Goal: Transaction & Acquisition: Obtain resource

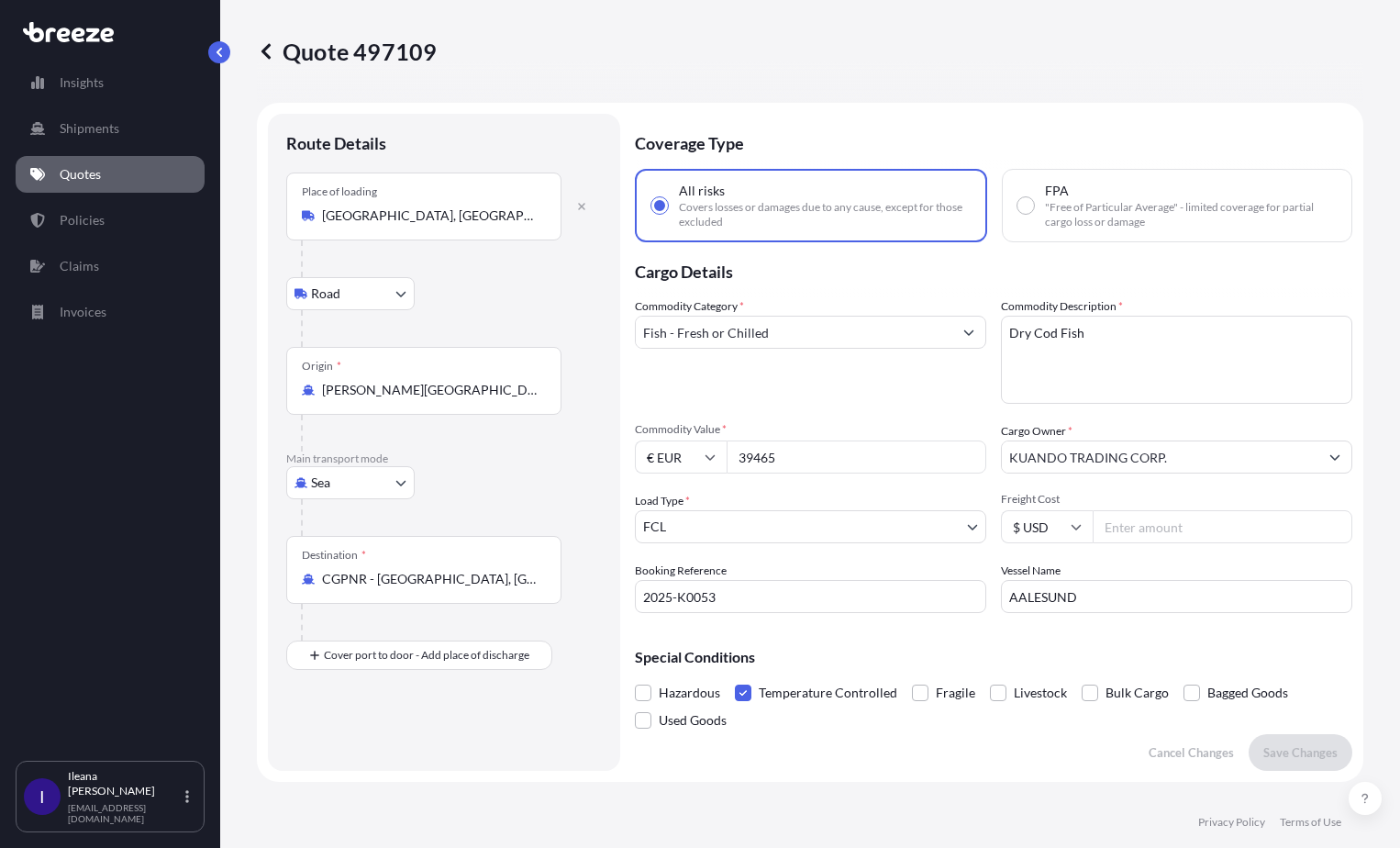
select select "Road"
select select "Sea"
select select "2"
click at [110, 170] on link "Quotes" at bounding box center [110, 174] width 189 height 37
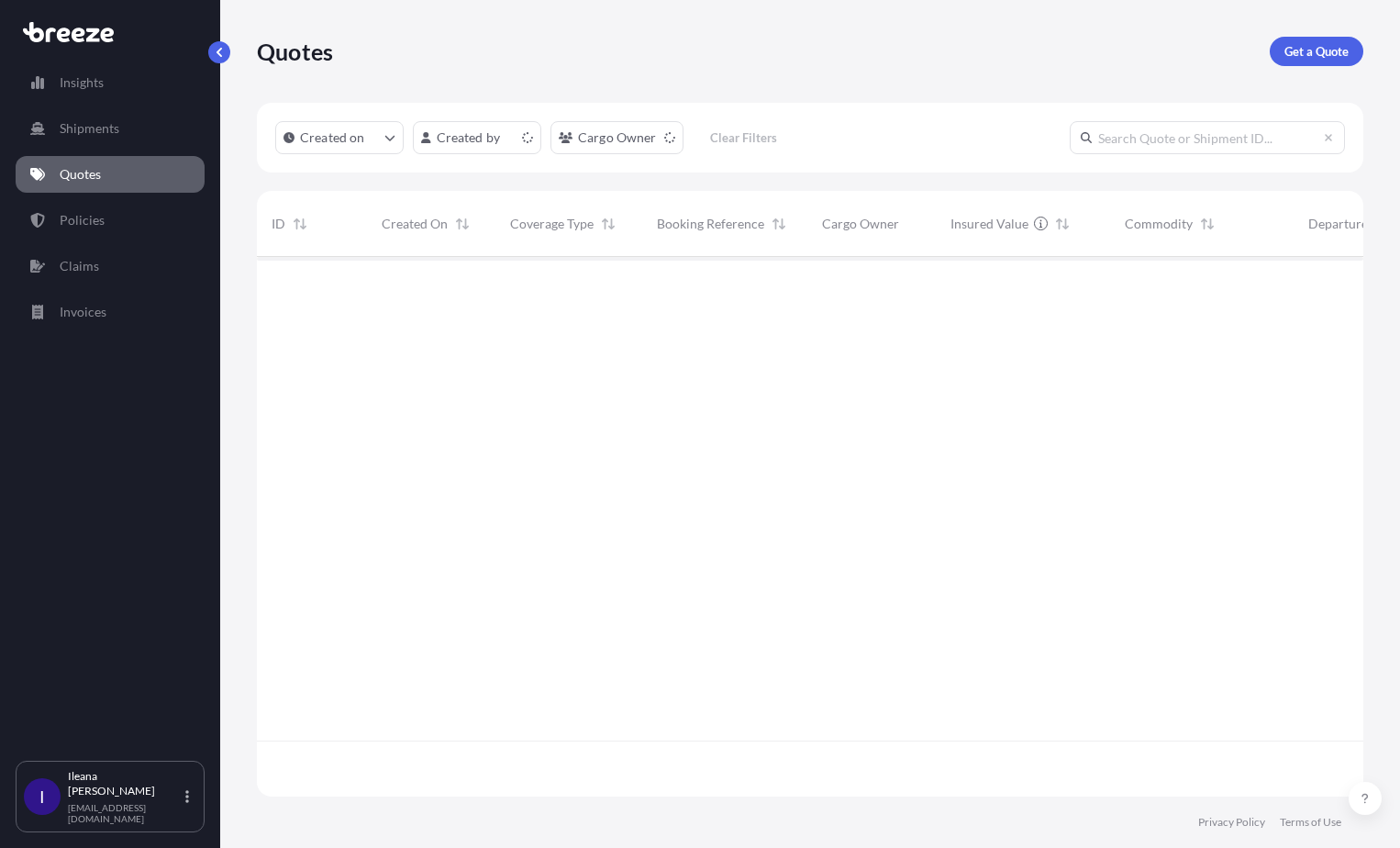
scroll to position [536, 1093]
click at [1319, 48] on p "Get a Quote" at bounding box center [1317, 51] width 65 height 19
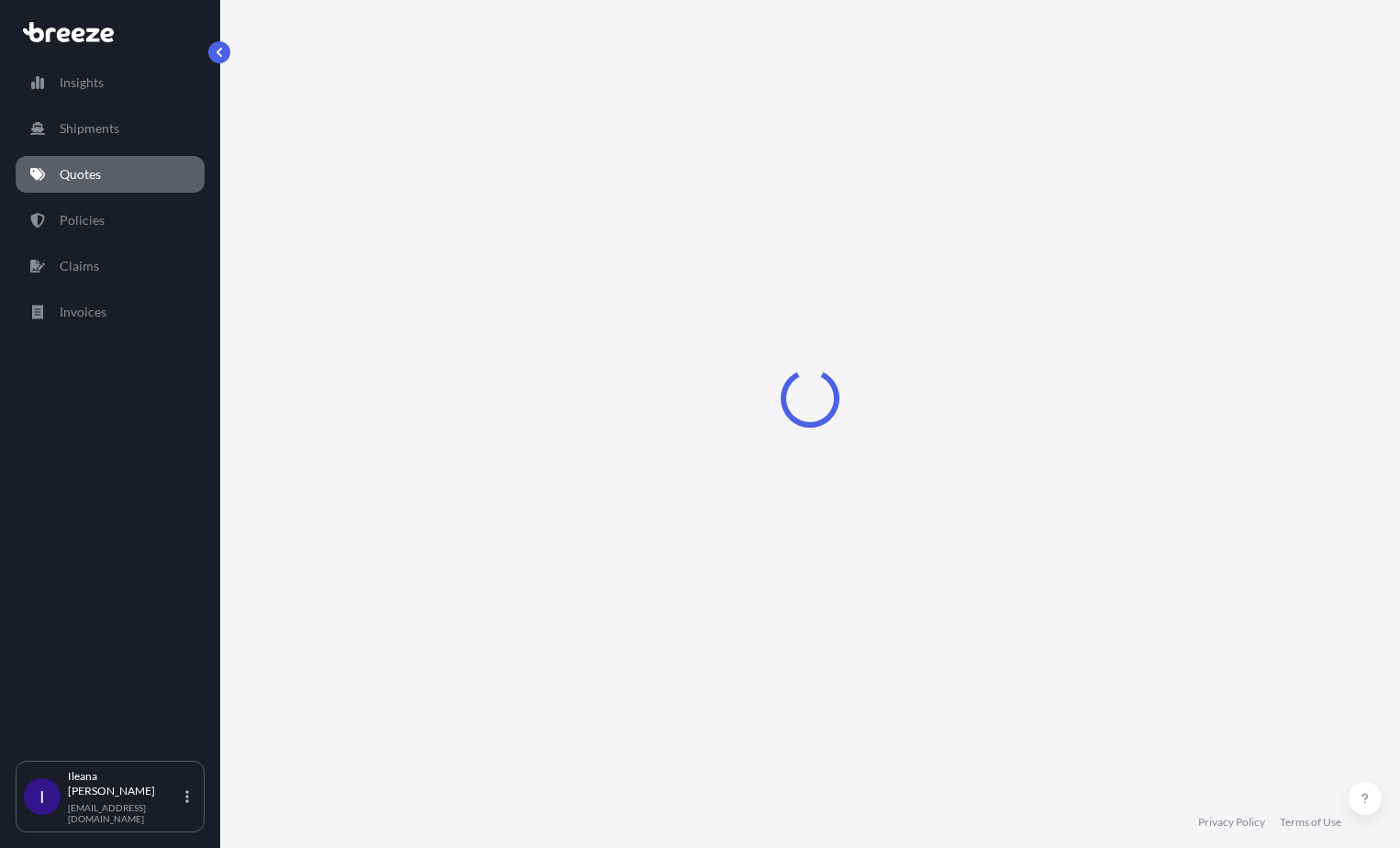
select select "Sea"
select select "1"
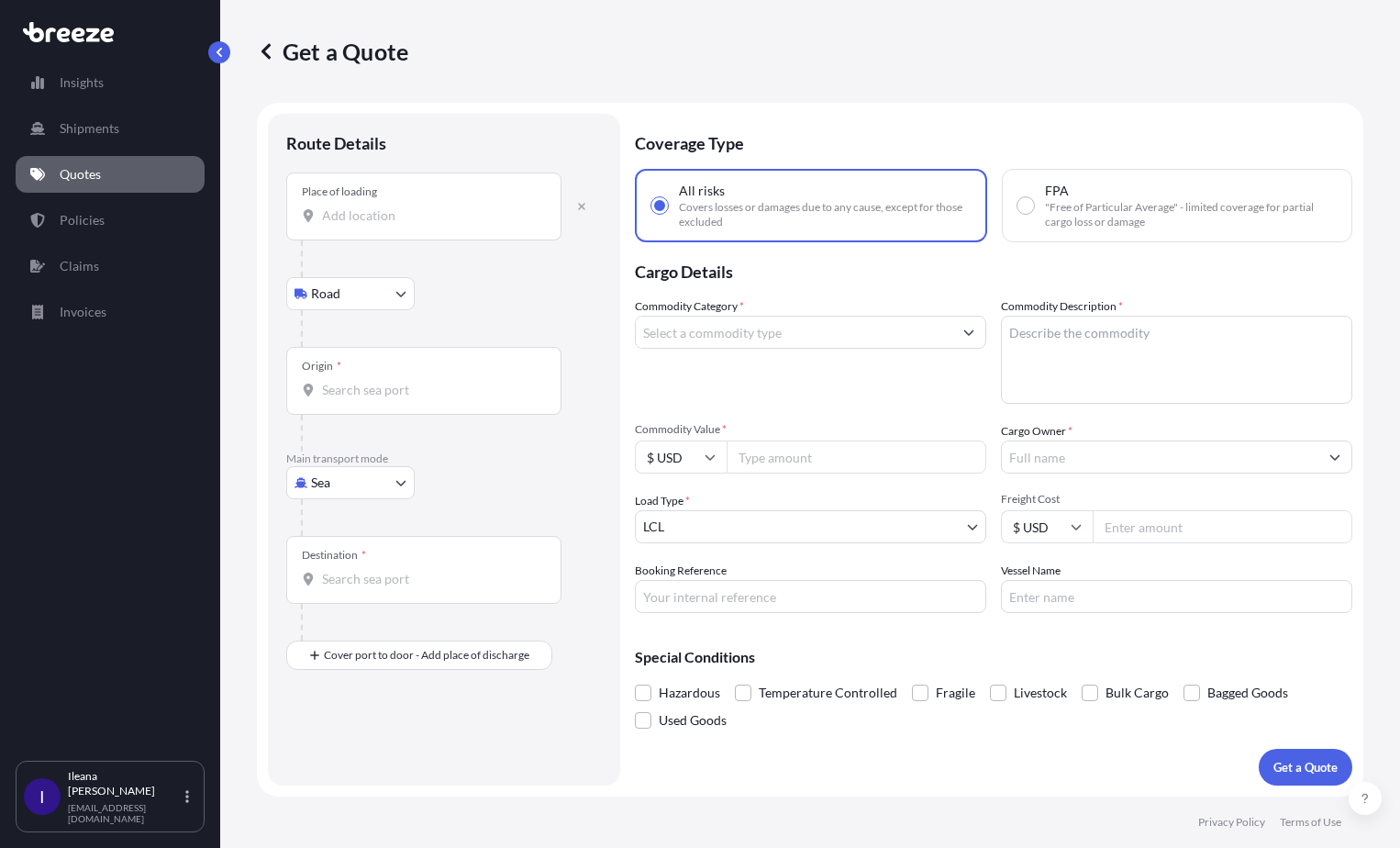
click at [317, 205] on div "Place of loading" at bounding box center [424, 205] width 275 height 67
click at [322, 206] on input "Place of loading" at bounding box center [429, 215] width 216 height 19
drag, startPoint x: 337, startPoint y: 201, endPoint x: 330, endPoint y: 213, distance: 13.9
click at [331, 213] on input "Place of loading" at bounding box center [429, 215] width 216 height 19
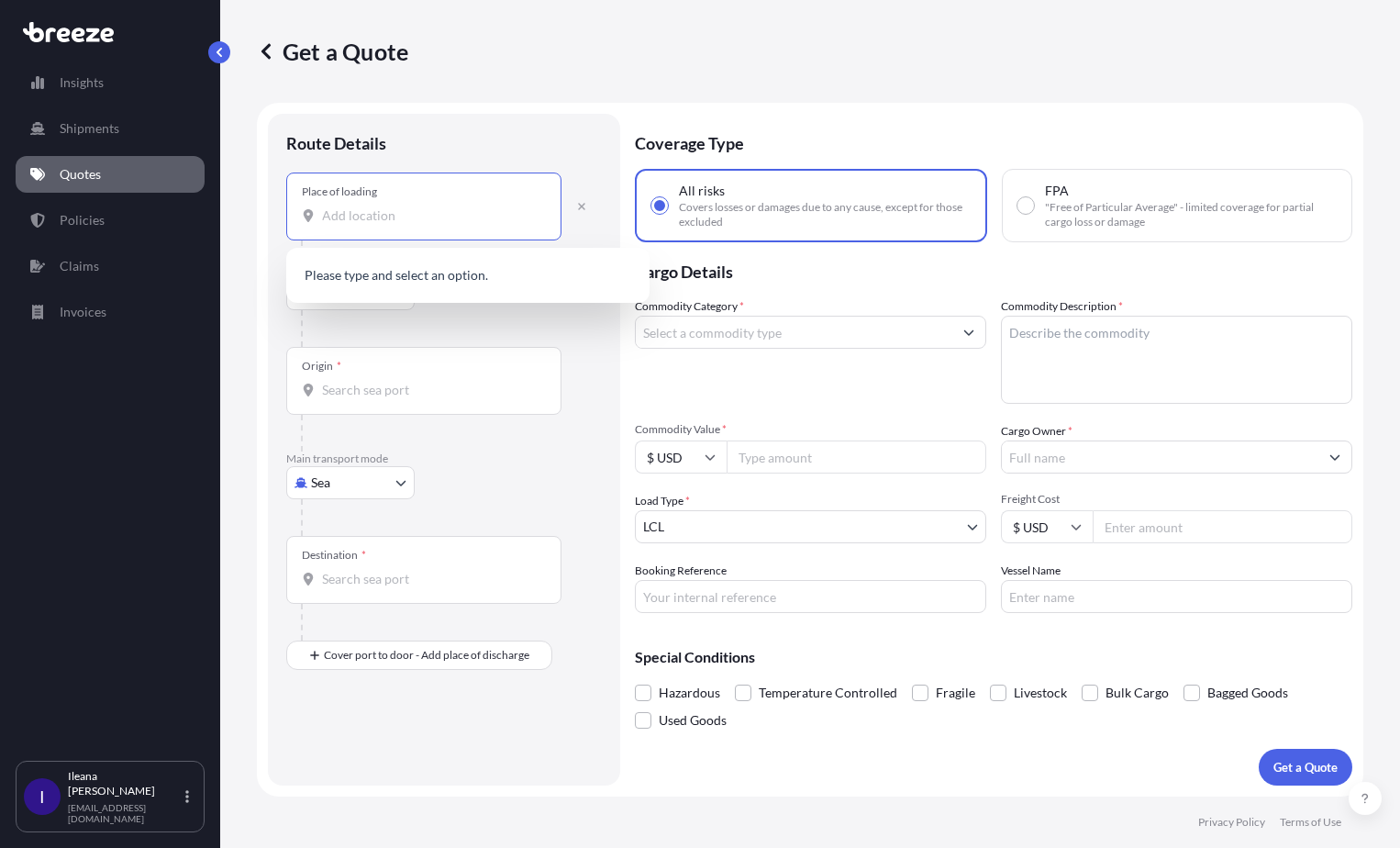
type input "c"
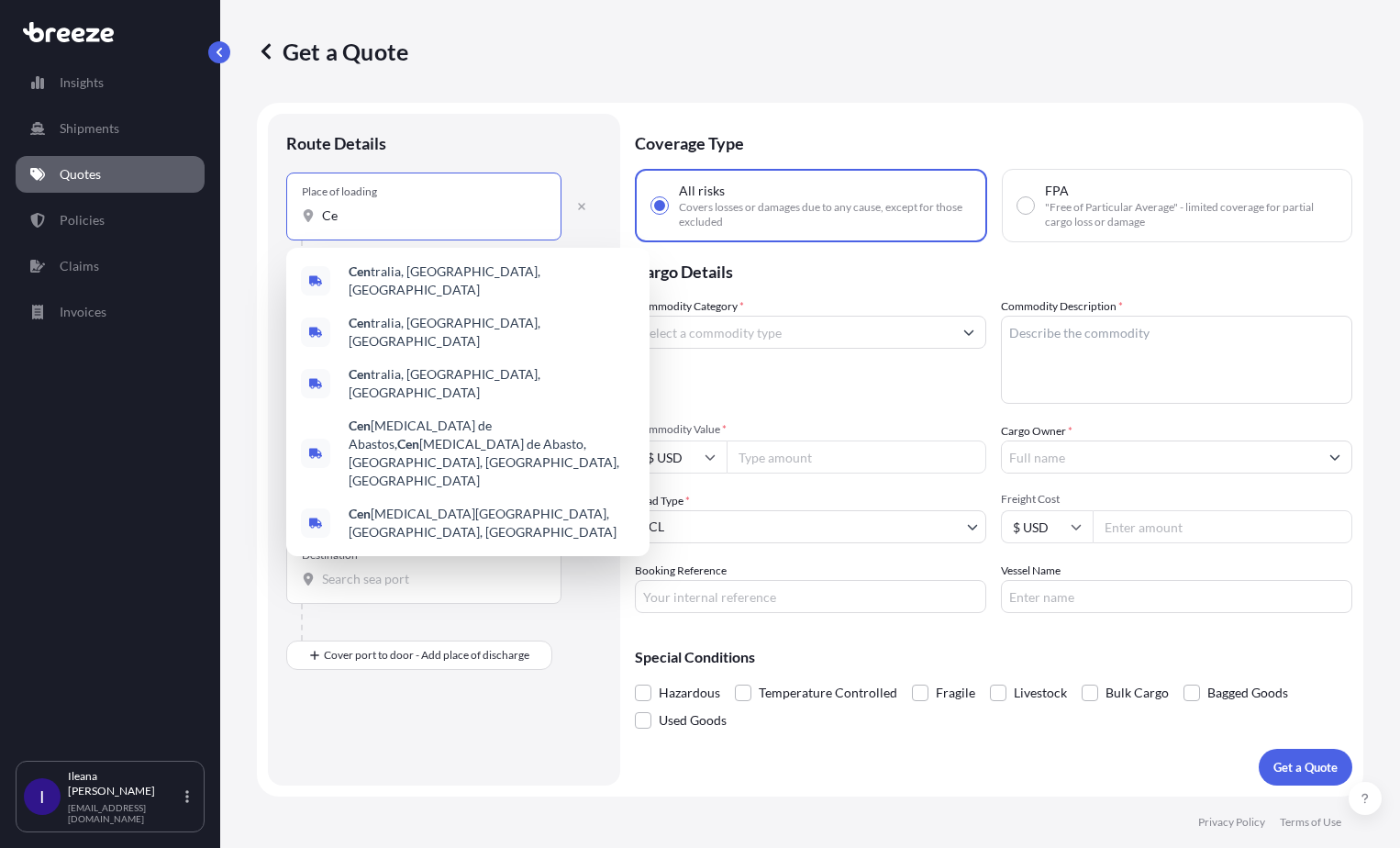
type input "C"
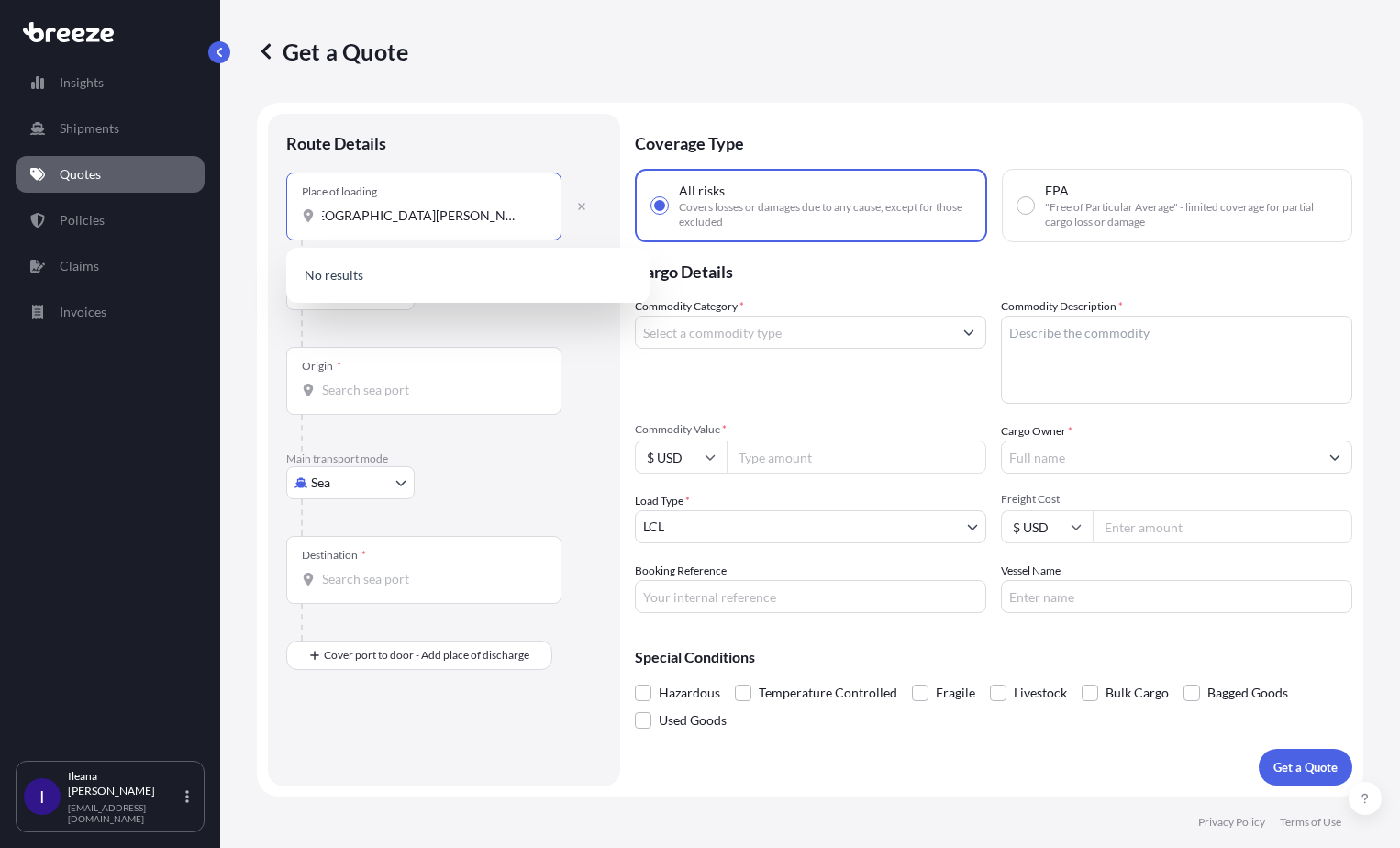
scroll to position [0, 8]
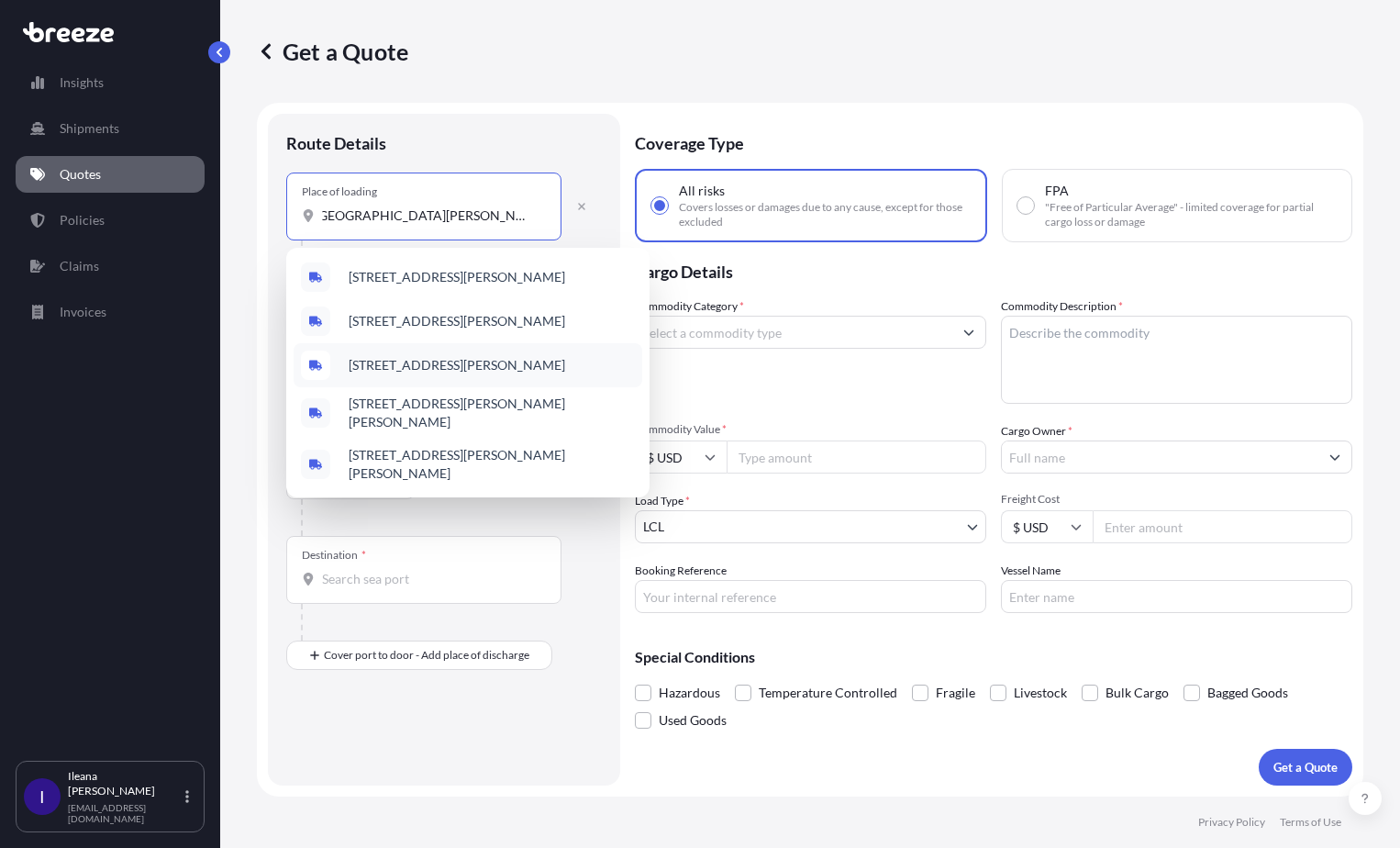
click at [422, 370] on span "[STREET_ADDRESS][PERSON_NAME]" at bounding box center [456, 365] width 216 height 19
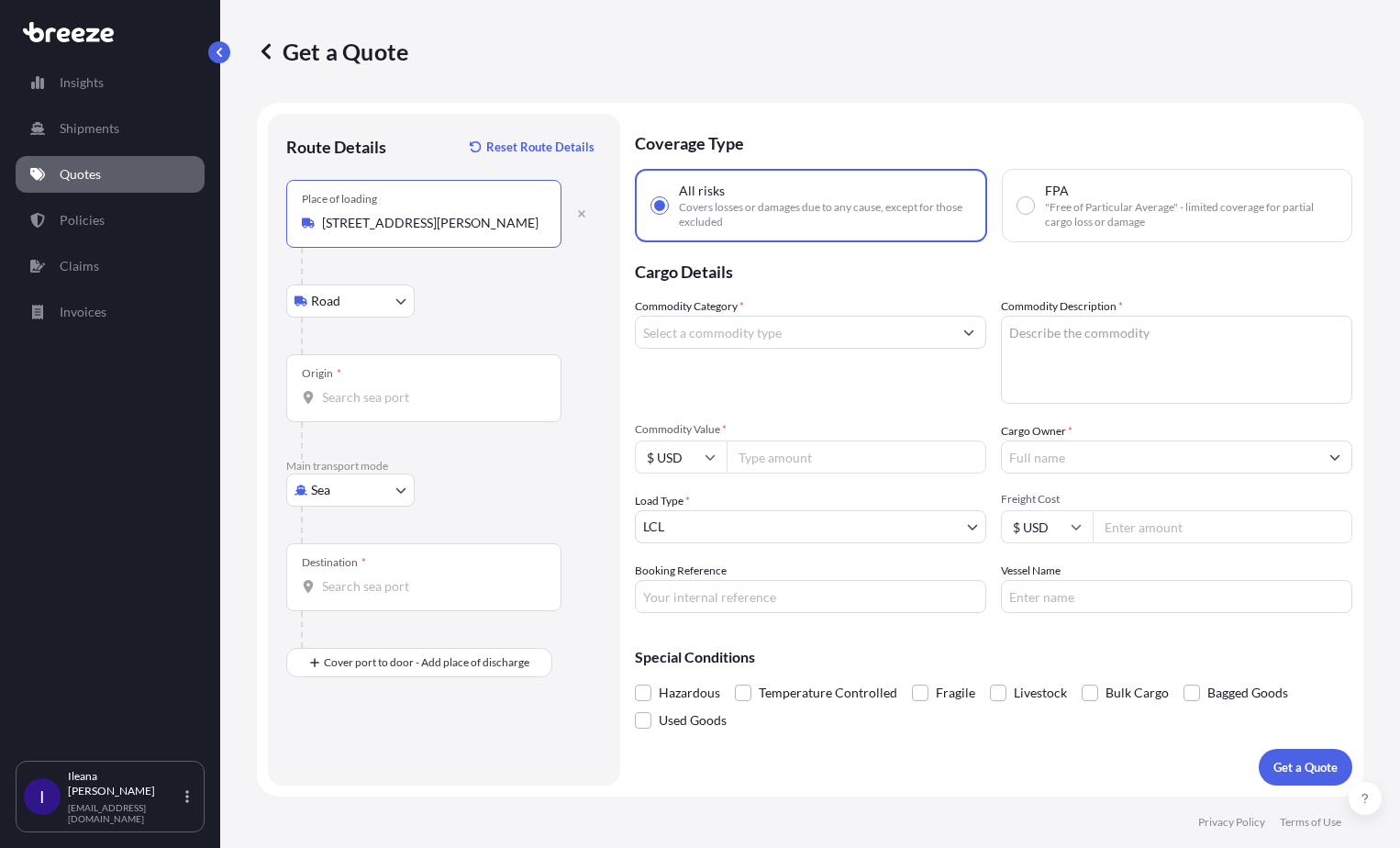
type input "[STREET_ADDRESS][PERSON_NAME]"
click at [332, 377] on div "Origin *" at bounding box center [322, 373] width 39 height 15
click at [332, 388] on input "Origin *" at bounding box center [429, 397] width 216 height 19
type input "BRRIO - [GEOGRAPHIC_DATA], [GEOGRAPHIC_DATA]"
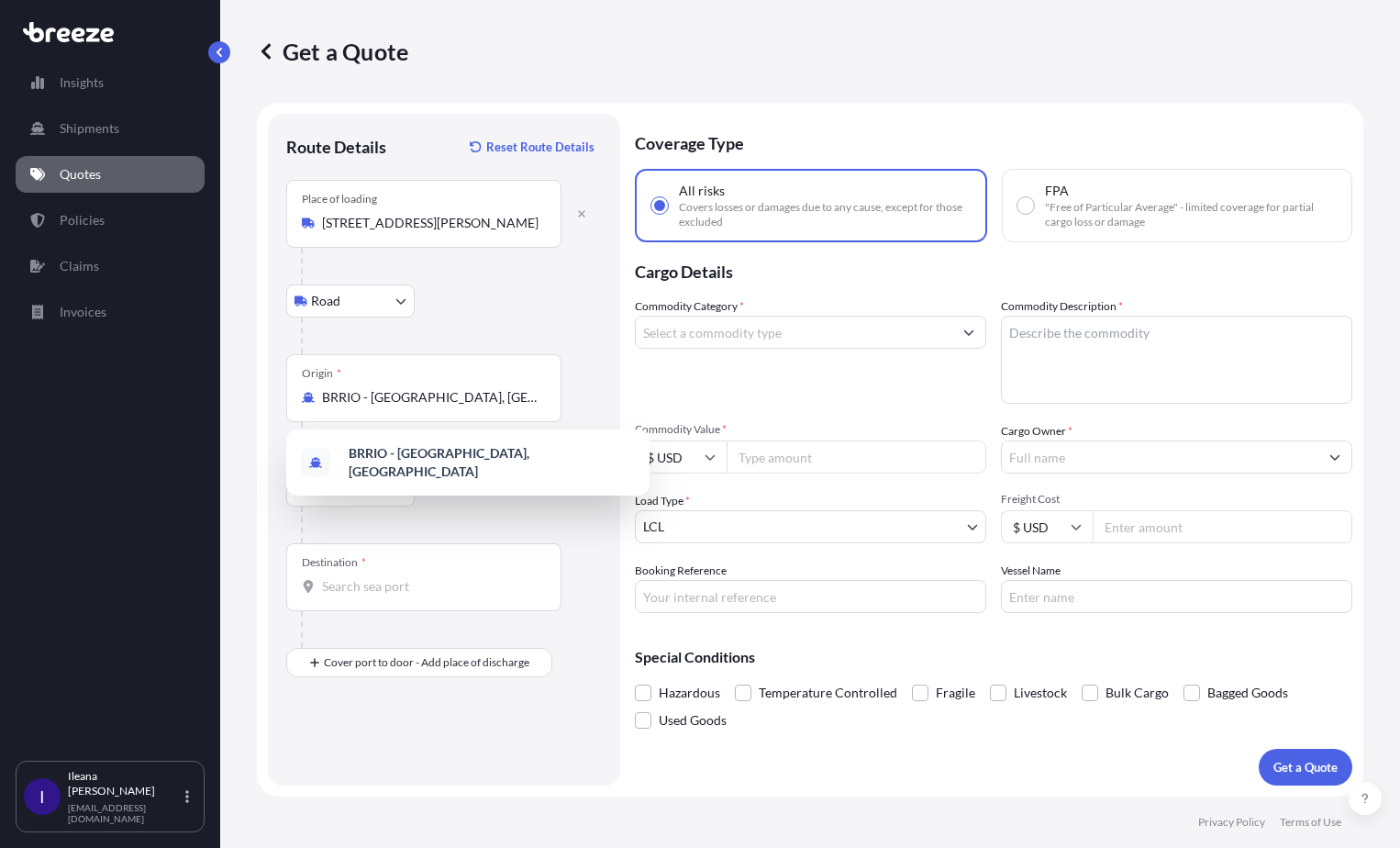
click at [323, 574] on div "Destination *" at bounding box center [424, 576] width 275 height 67
click at [323, 577] on input "Destination *" at bounding box center [429, 586] width 216 height 19
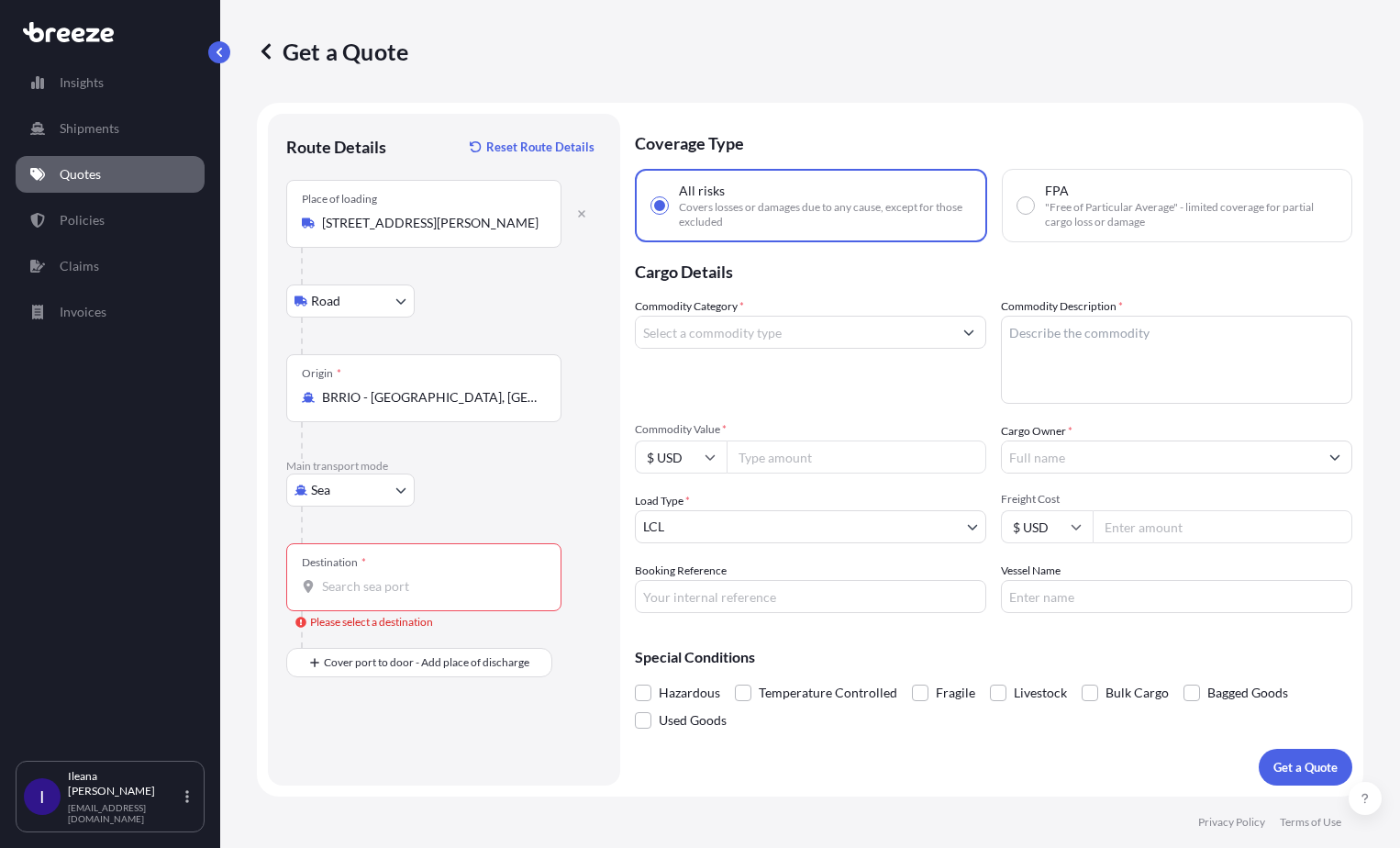
drag, startPoint x: 328, startPoint y: 560, endPoint x: 312, endPoint y: 565, distance: 16.8
click at [312, 565] on div "Destination *" at bounding box center [335, 561] width 65 height 15
click at [322, 577] on input "Destination * Please select a destination" at bounding box center [429, 586] width 216 height 19
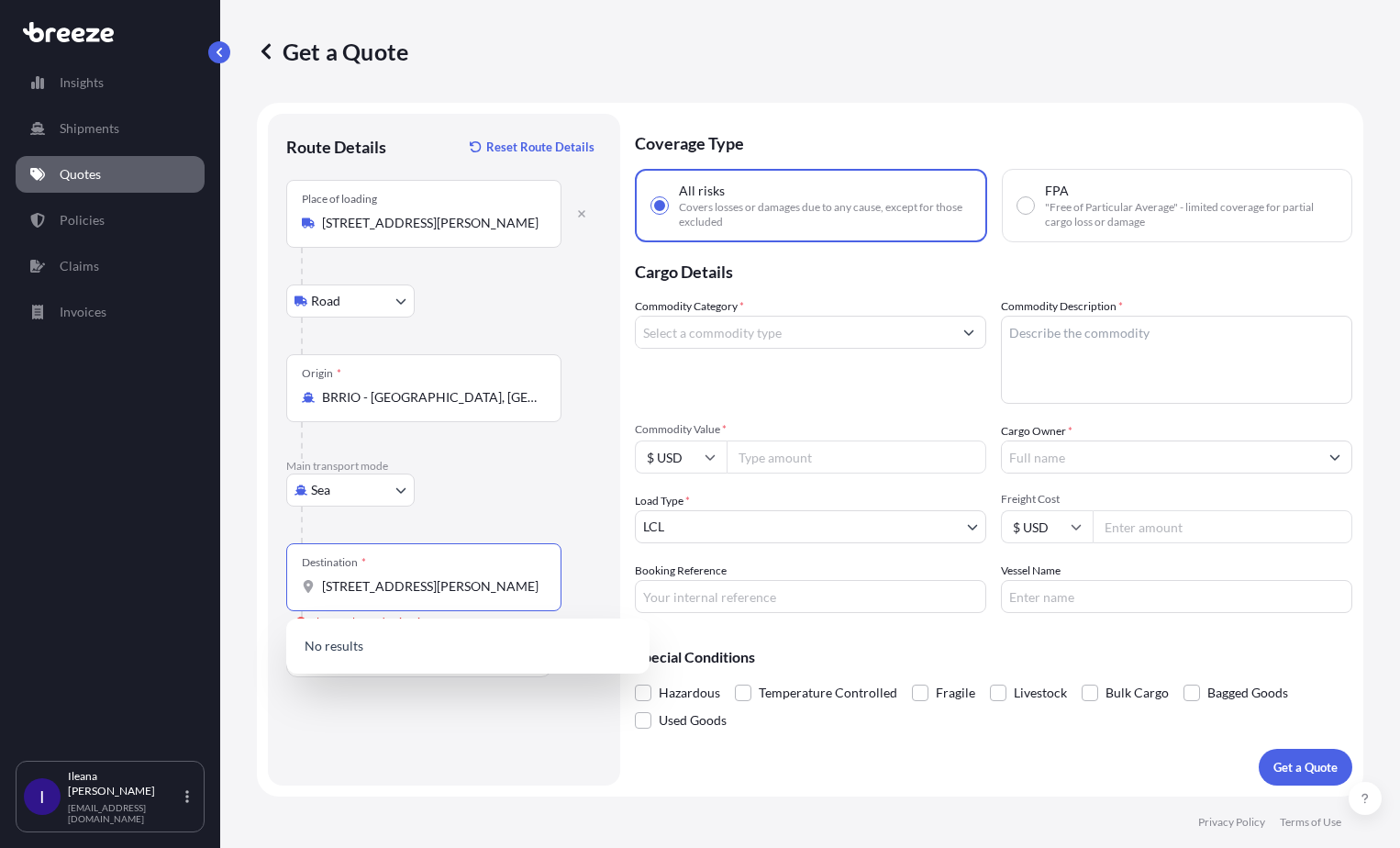
click at [386, 587] on input "[STREET_ADDRESS][PERSON_NAME]" at bounding box center [429, 586] width 216 height 19
click at [354, 591] on input "[STREET_ADDRESS][PERSON_NAME]" at bounding box center [429, 586] width 216 height 19
click at [508, 592] on input "[STREET_ADDRESS][PERSON_NAME]" at bounding box center [429, 586] width 216 height 19
click at [406, 585] on input "411 [PERSON_NAME]" at bounding box center [429, 586] width 216 height 19
type input "4"
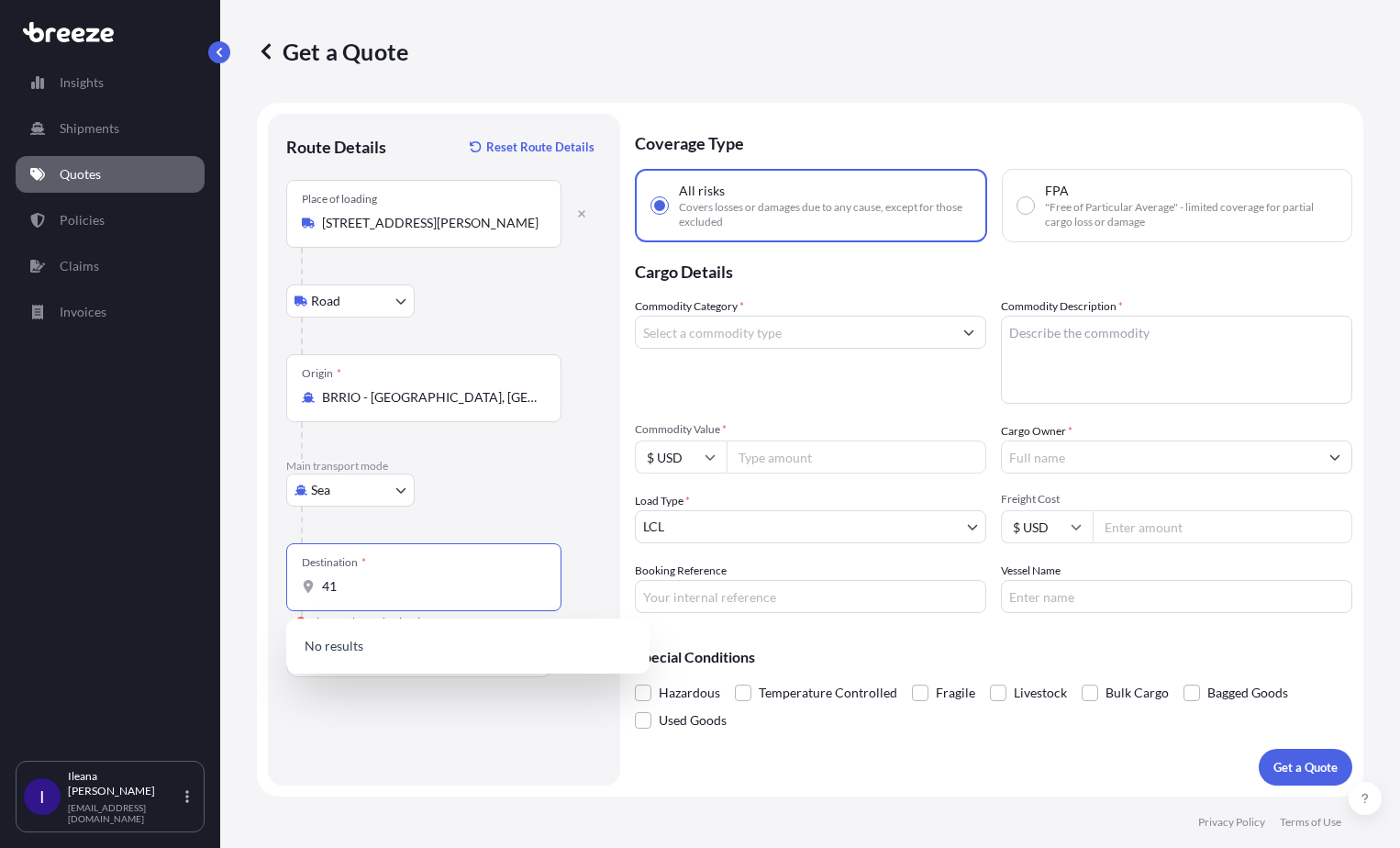
type input "4"
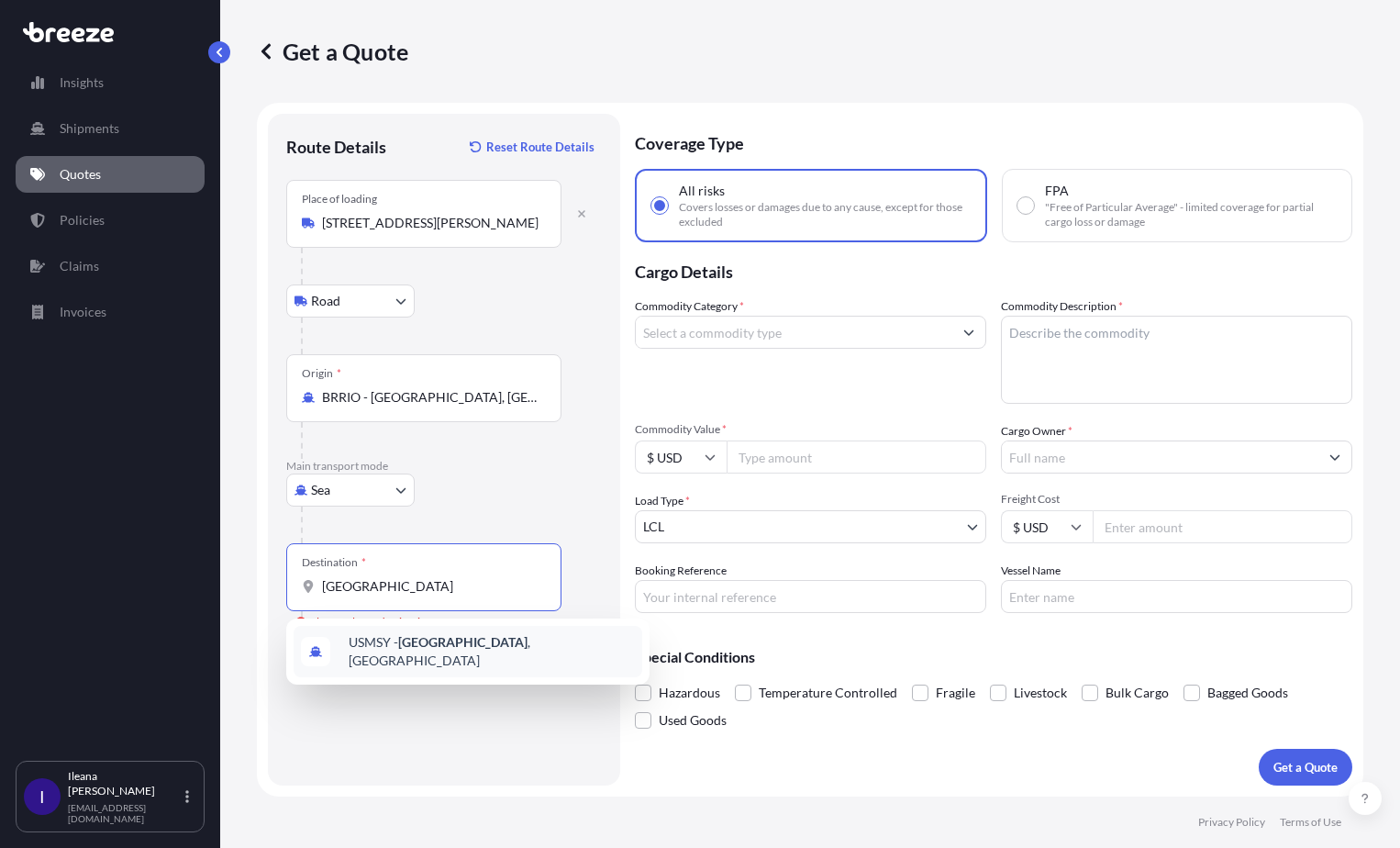
click at [359, 651] on span "USMSY - [GEOGRAPHIC_DATA] , [GEOGRAPHIC_DATA]" at bounding box center [491, 651] width 287 height 37
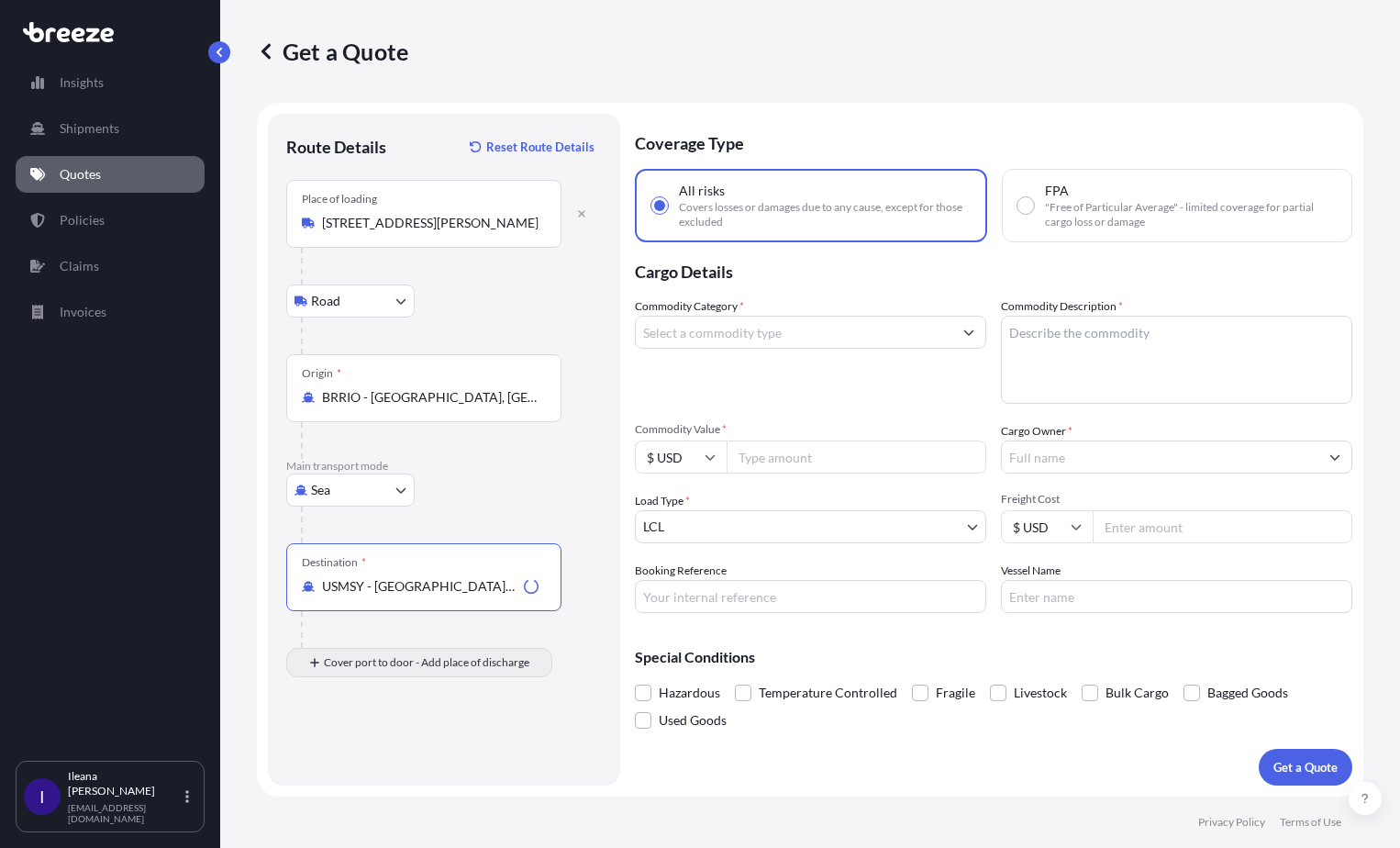
type input "USMSY - [GEOGRAPHIC_DATA], [GEOGRAPHIC_DATA]"
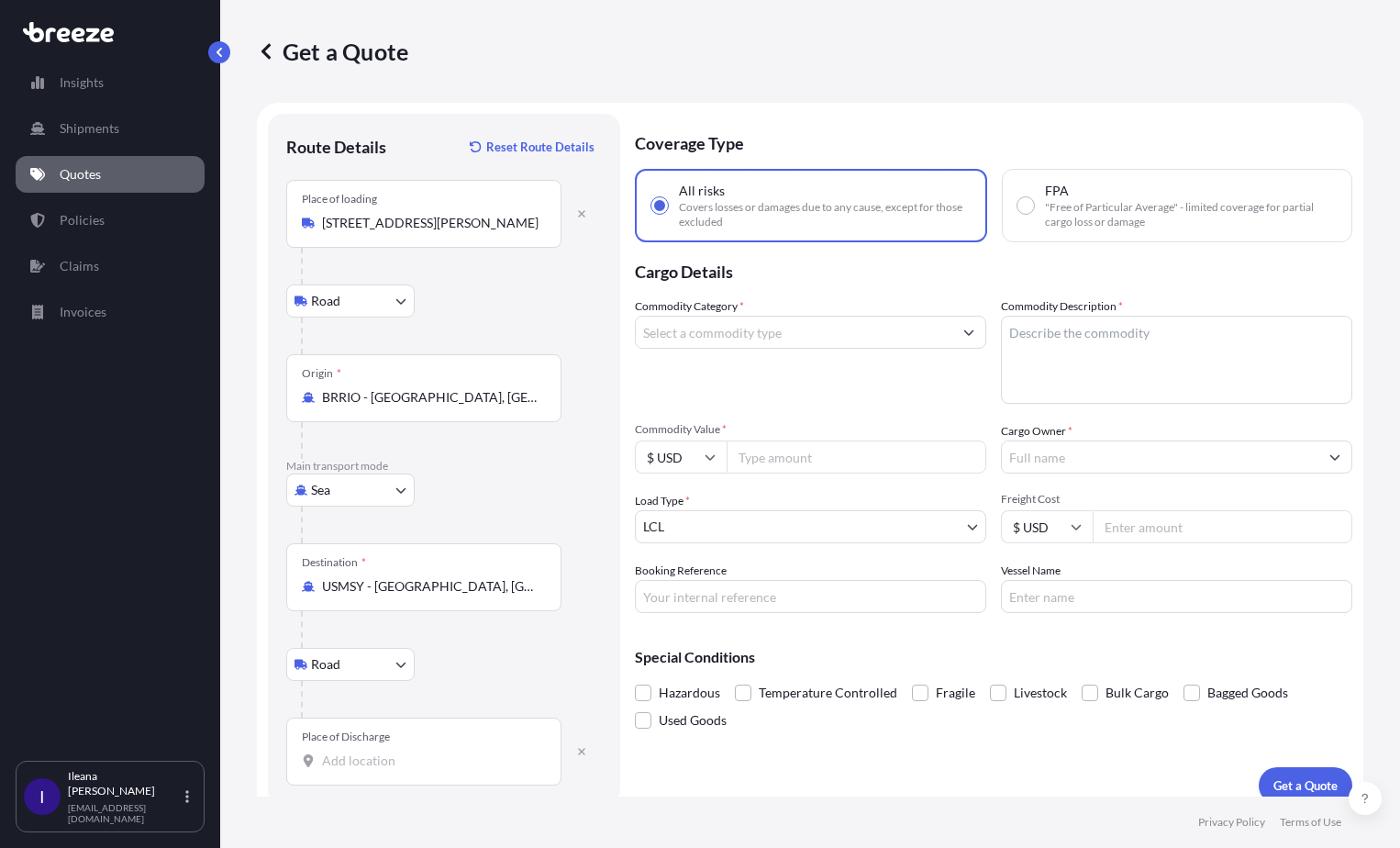
click at [313, 740] on div "Place of Discharge" at bounding box center [346, 736] width 88 height 15
click at [322, 751] on input "Place of Discharge" at bounding box center [429, 760] width 216 height 19
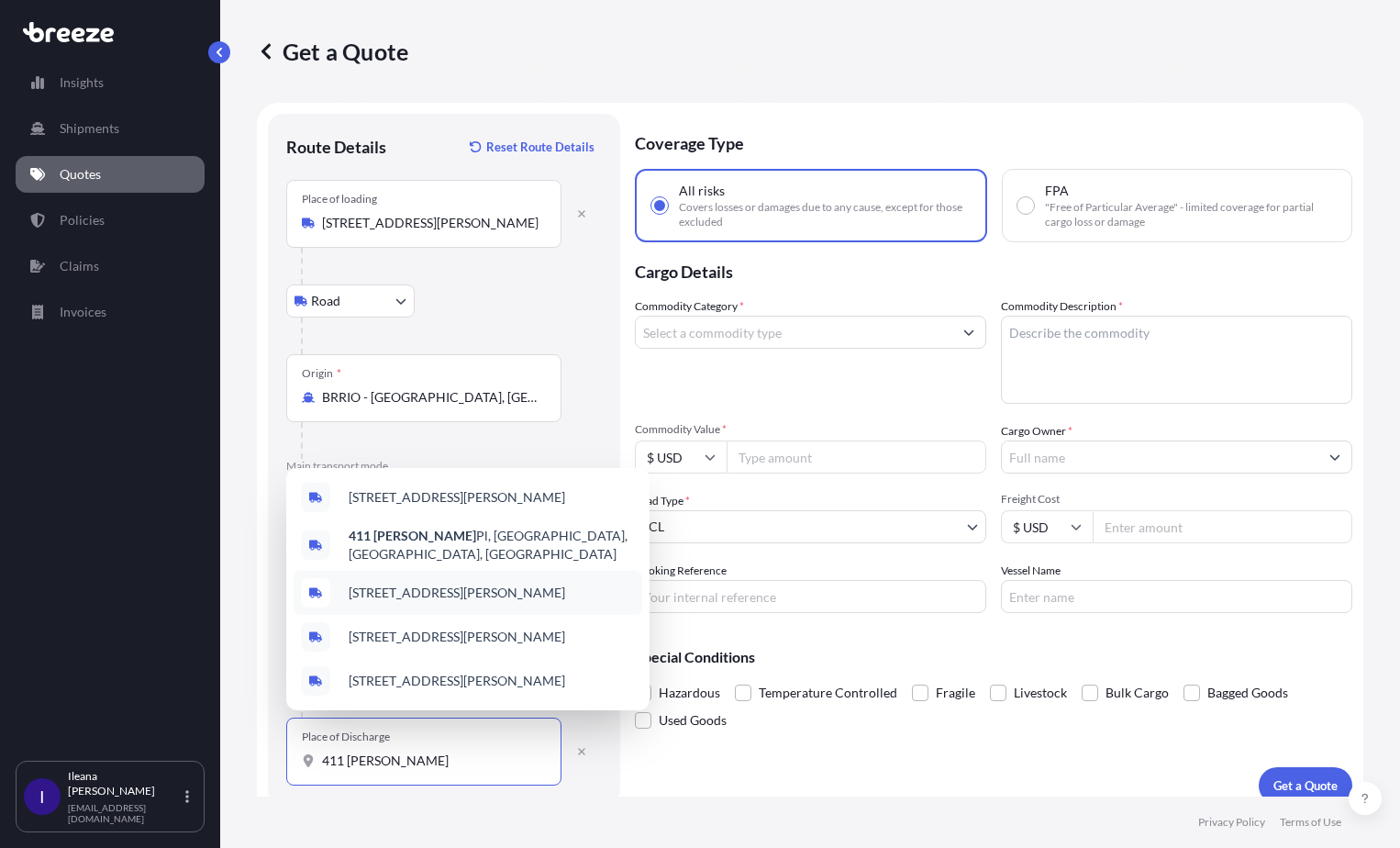
click at [466, 585] on span "[STREET_ADDRESS][PERSON_NAME]" at bounding box center [456, 593] width 216 height 19
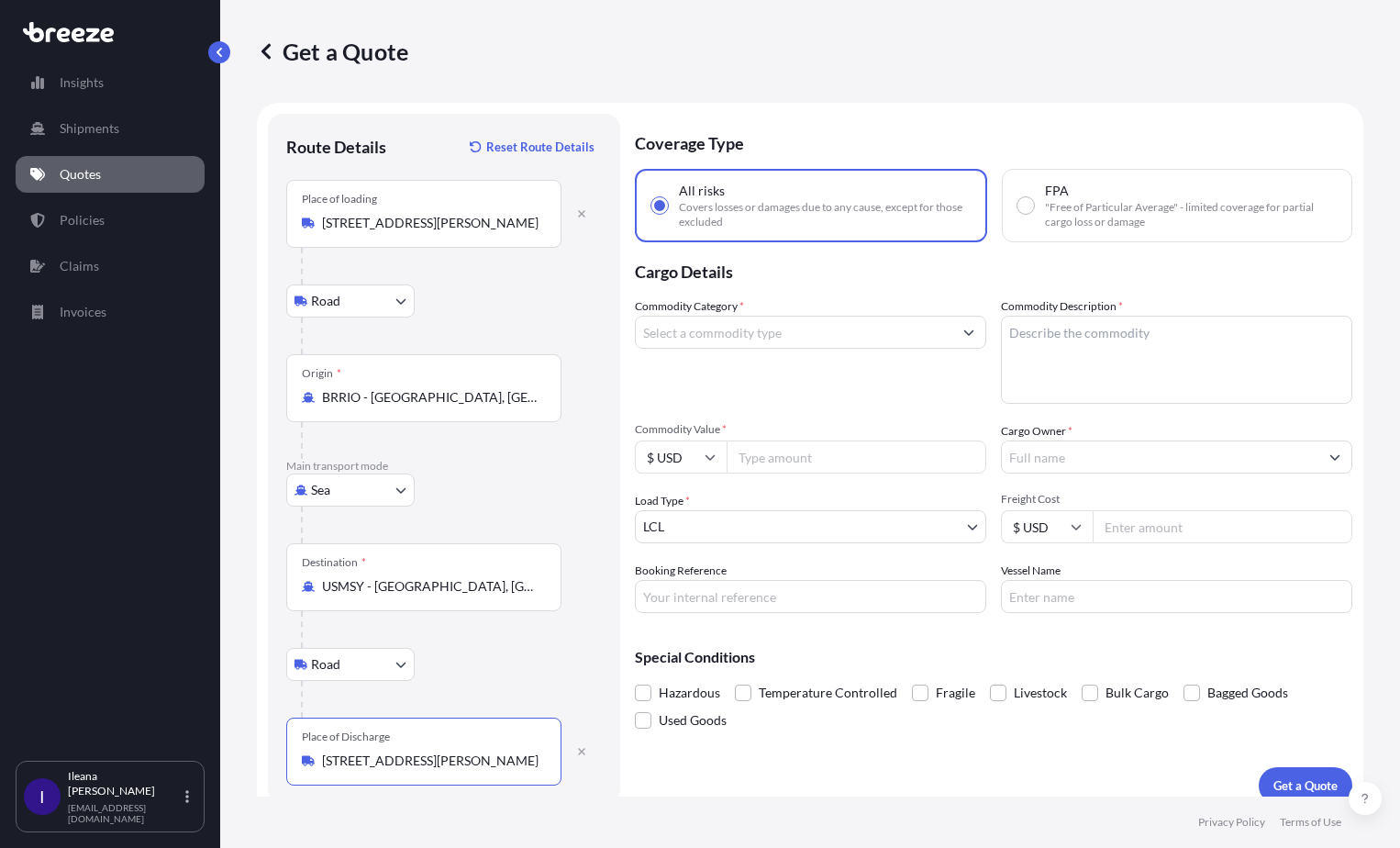
type input "[STREET_ADDRESS][PERSON_NAME]"
click at [706, 331] on input "Commodity Category *" at bounding box center [794, 333] width 317 height 33
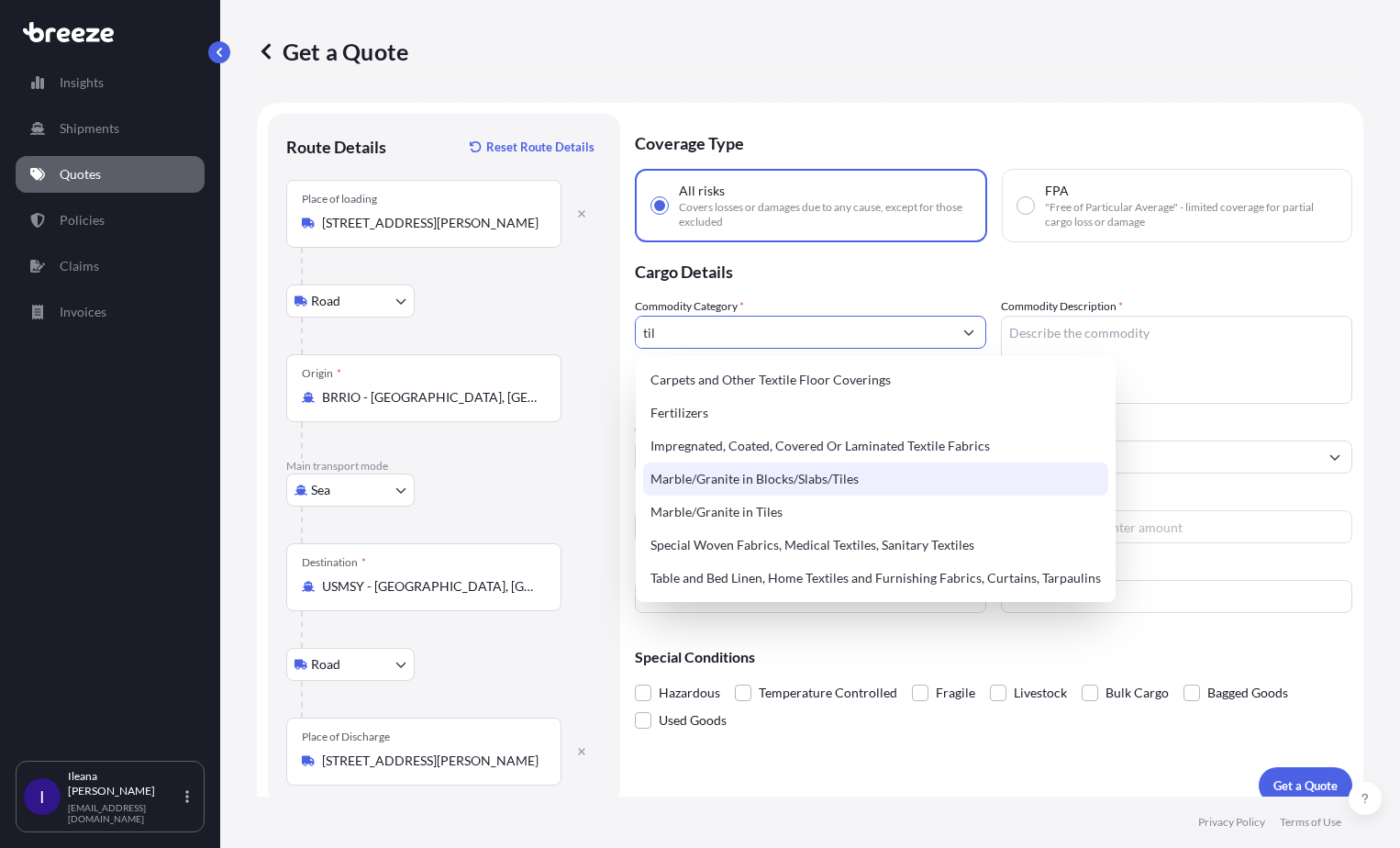
click at [727, 480] on div "Marble/Granite in Blocks/Slabs/Tiles" at bounding box center [877, 479] width 466 height 33
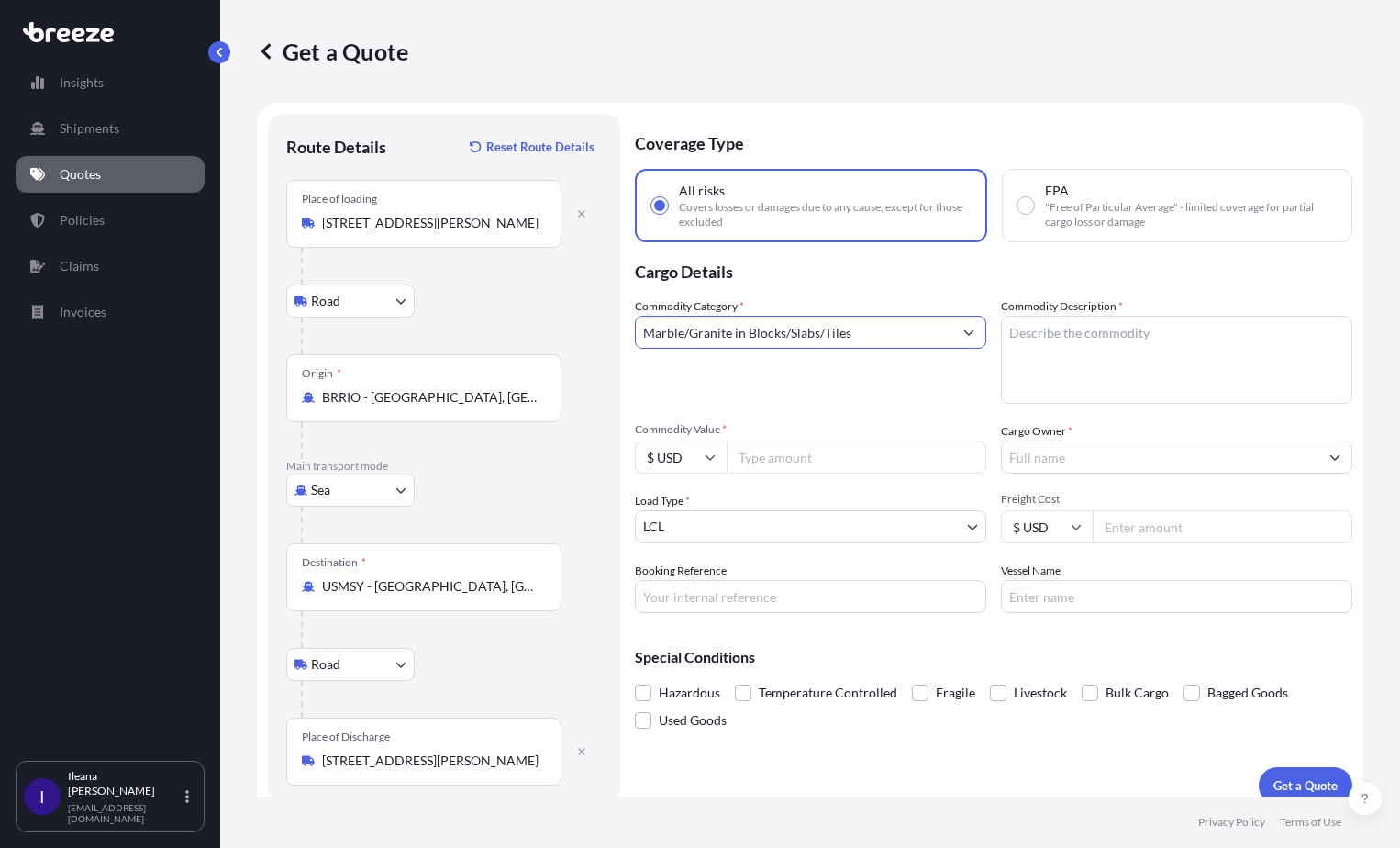
type input "Marble/Granite in Blocks/Slabs/Tiles"
click at [1014, 333] on textarea "Commodity Description *" at bounding box center [1176, 360] width 351 height 88
click at [1203, 333] on textarea "8 Bundles with 49 Slabs of Stone 26881/kgs 9.680 CBM" at bounding box center [1176, 360] width 351 height 88
type textarea "8 Bundles with 49 Slabs of Stone (Quartzite) 26881/kgs 9.680 CBM"
click at [786, 452] on input "Commodity Value *" at bounding box center [856, 457] width 259 height 33
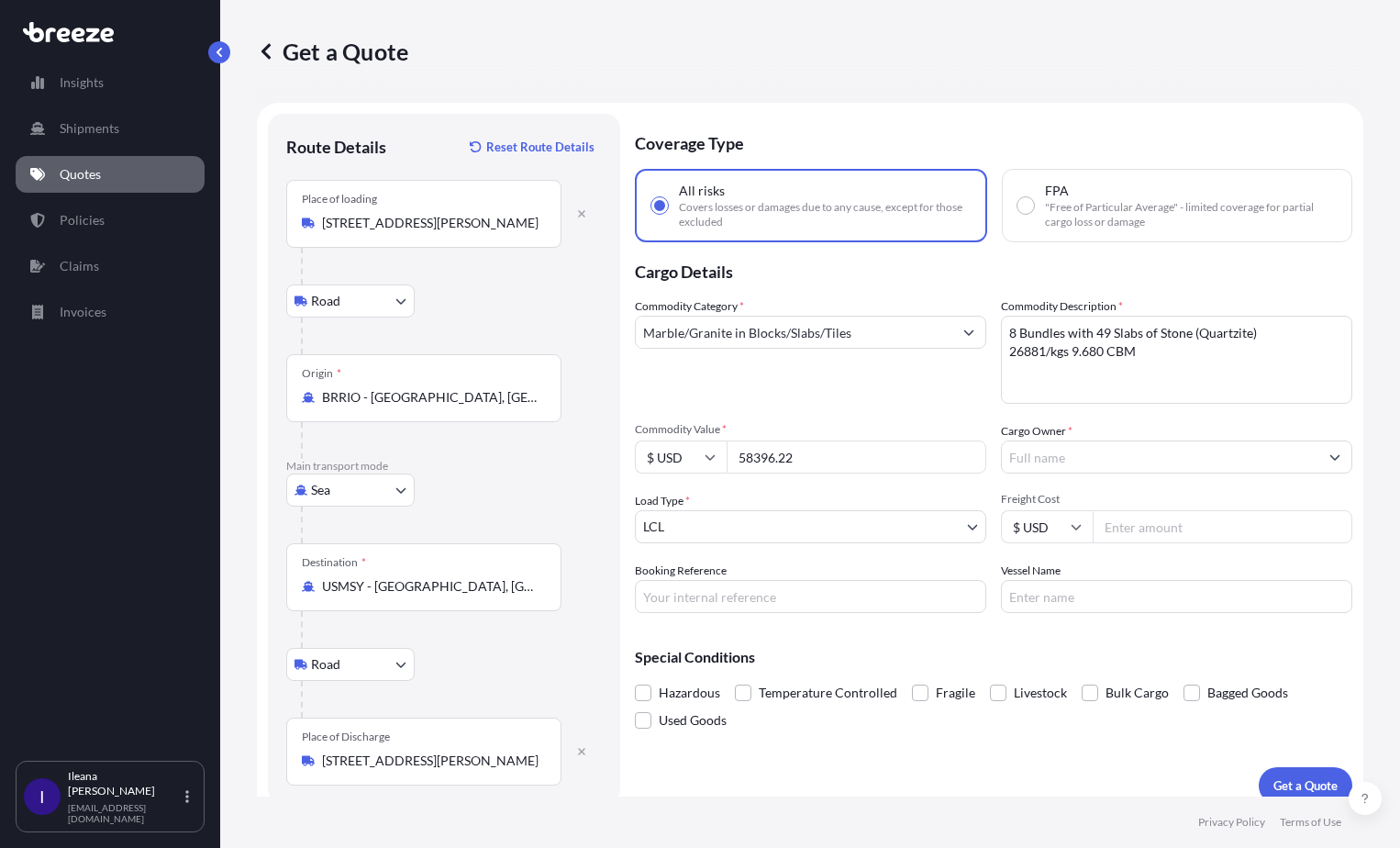
type input "58396.22"
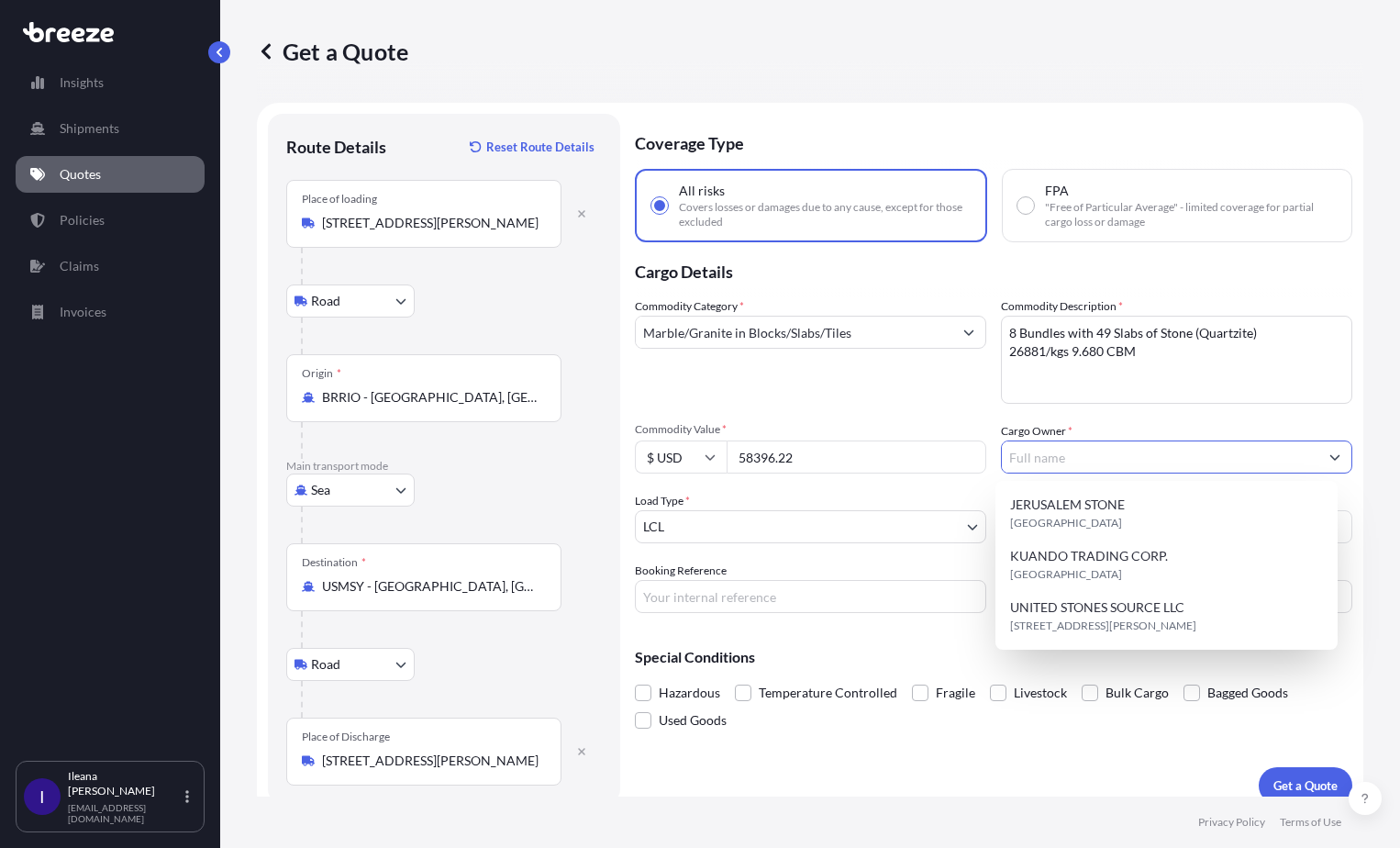
click at [1097, 458] on input "Cargo Owner *" at bounding box center [1160, 457] width 317 height 33
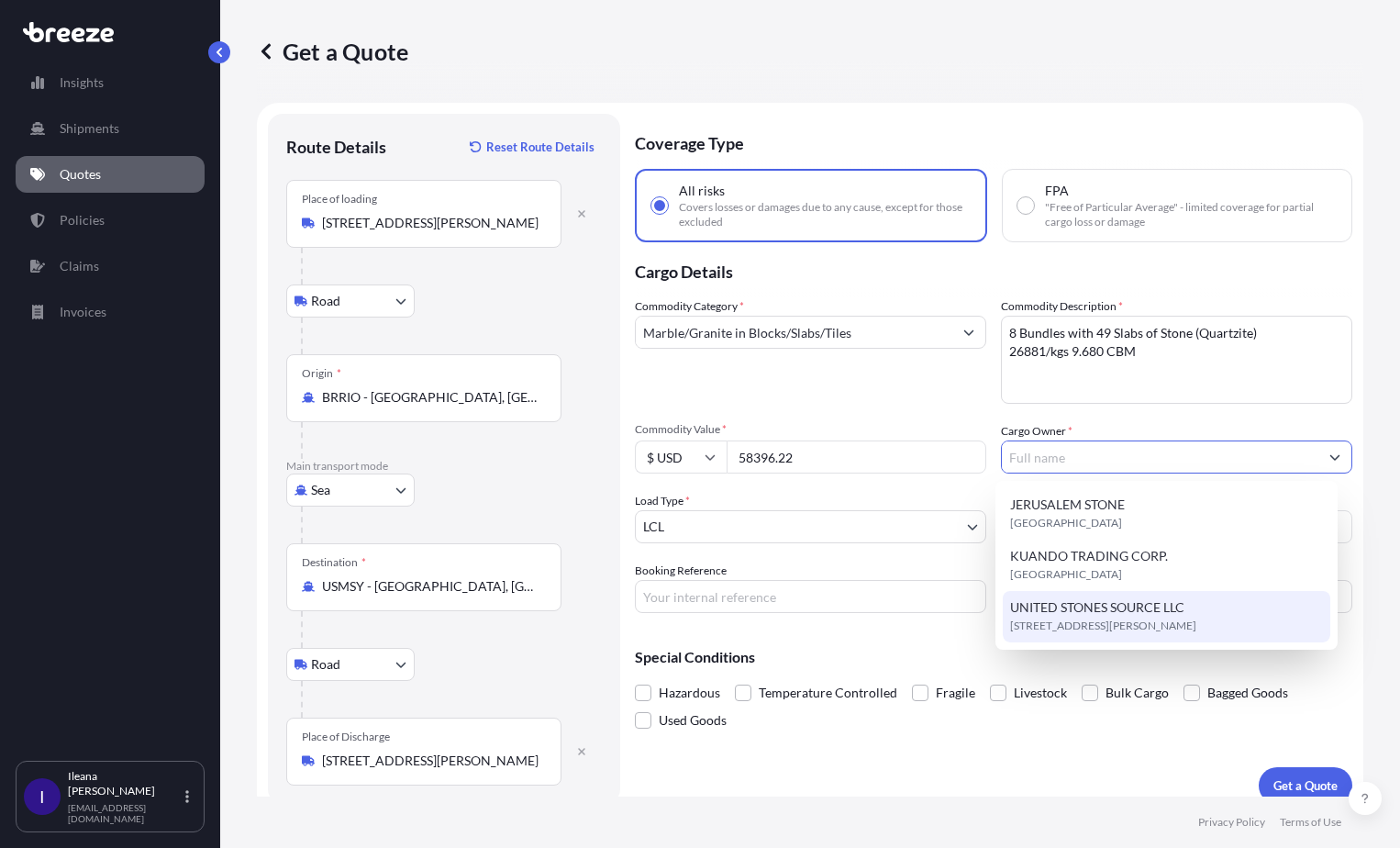
click at [1151, 623] on span "[STREET_ADDRESS][PERSON_NAME]" at bounding box center [1104, 625] width 186 height 19
type input "UNITED STONES SOURCE LLC"
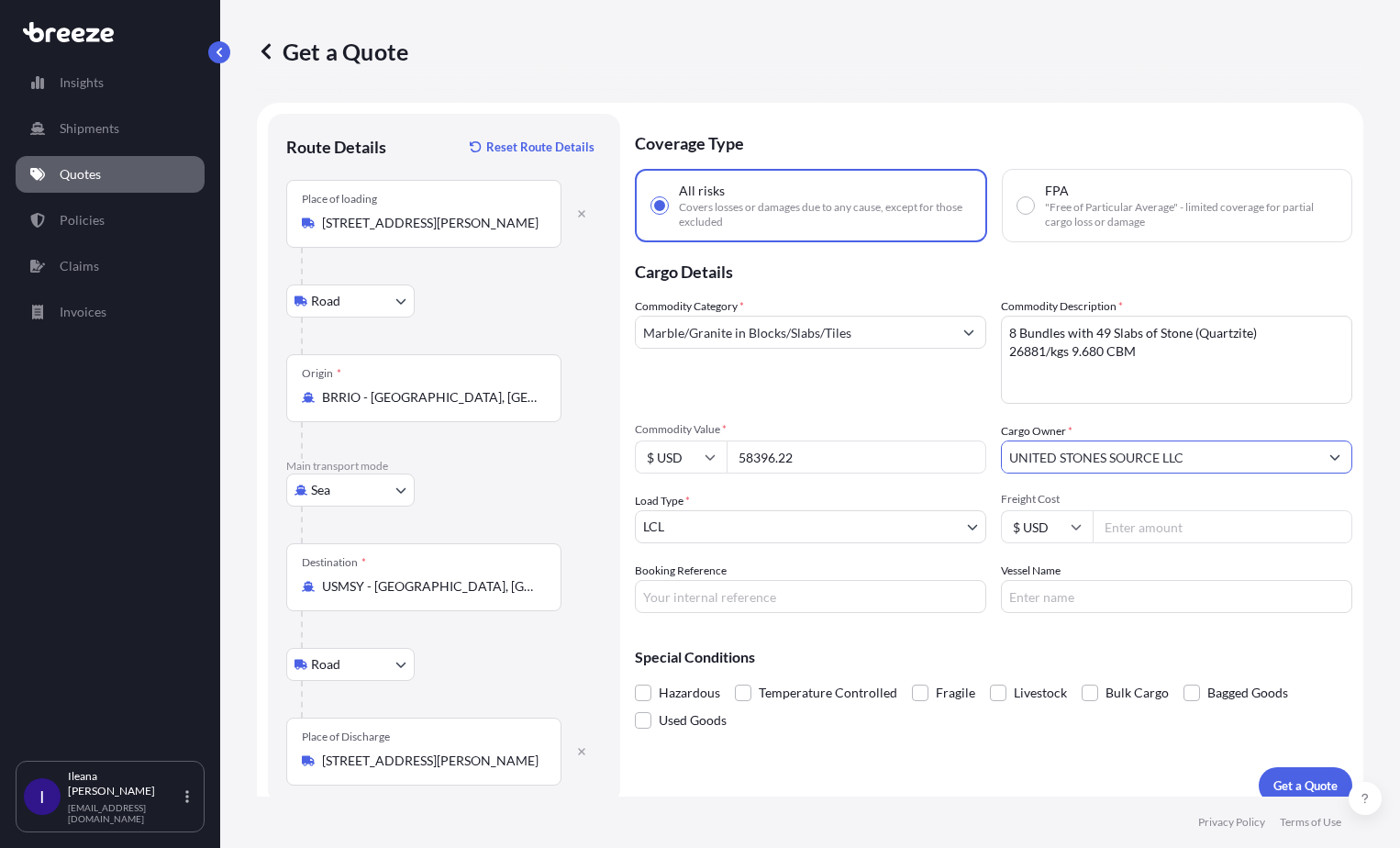
click at [694, 529] on body "3 options available. Insights Shipments Quotes Policies Claims Invoices I [PERS…" at bounding box center [700, 424] width 1400 height 848
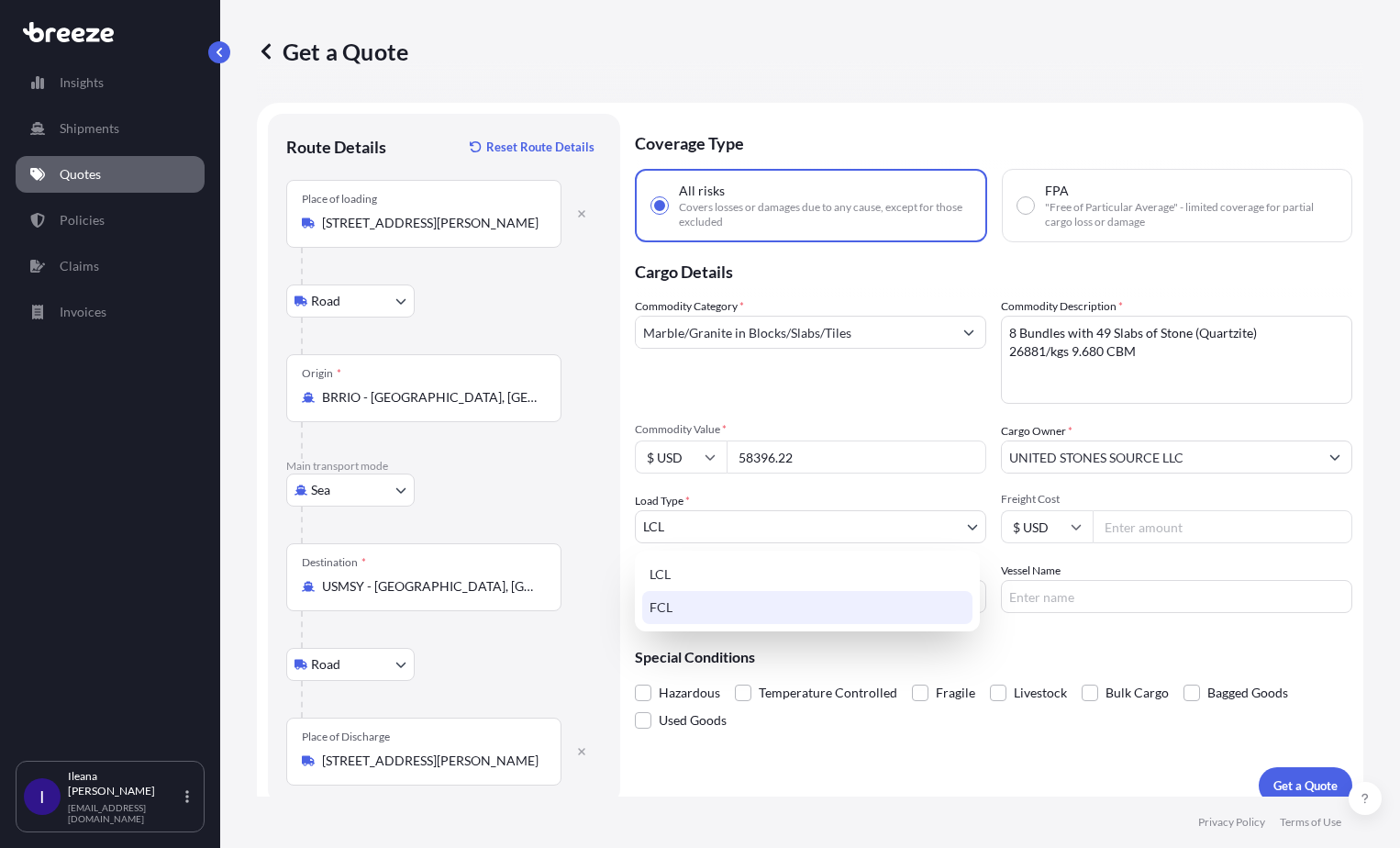
click at [672, 609] on div "FCL" at bounding box center [808, 607] width 331 height 33
select select "2"
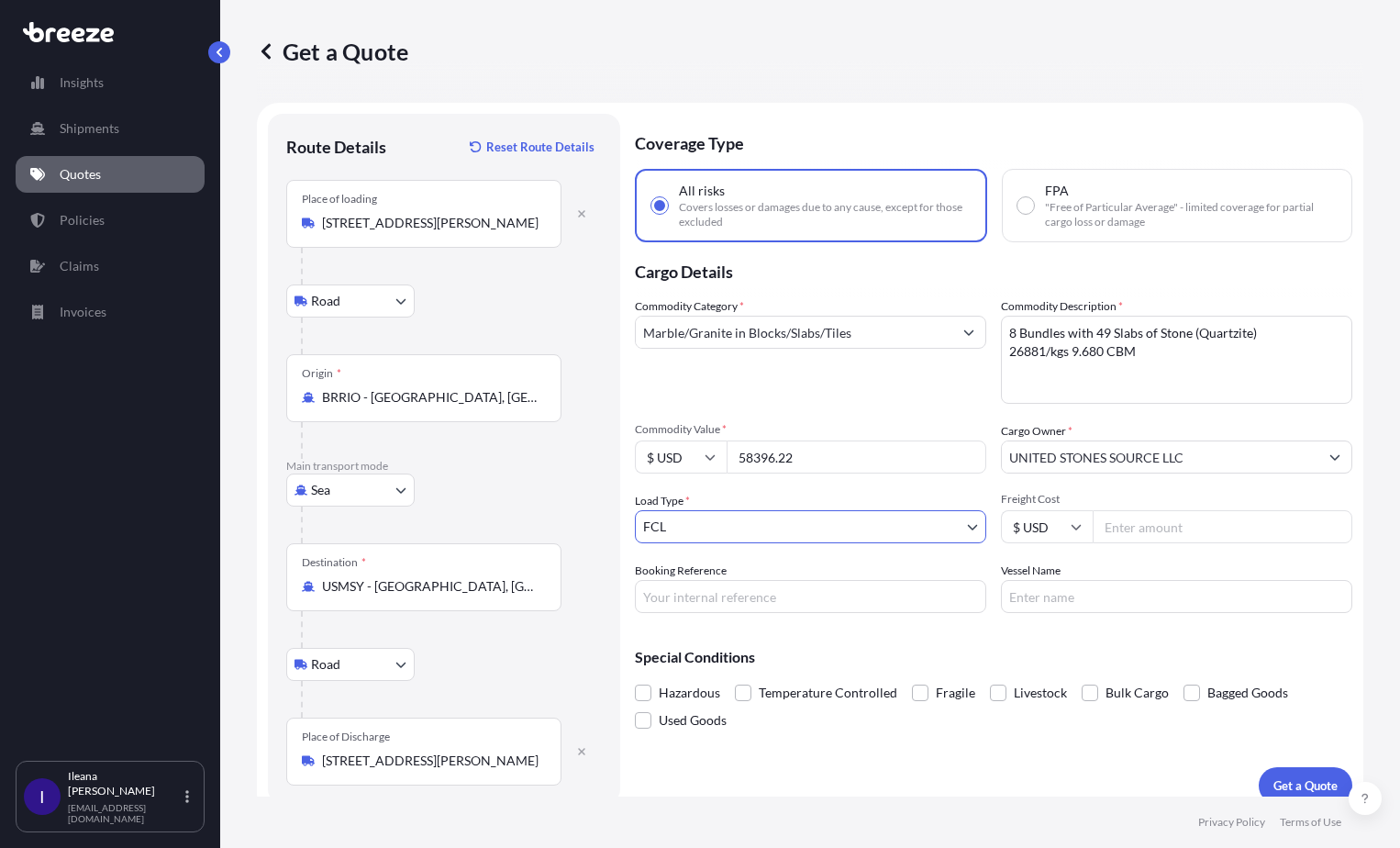
click at [1138, 528] on input "Freight Cost" at bounding box center [1222, 527] width 259 height 33
type input "3920.00"
click at [678, 593] on input "Booking Reference" at bounding box center [810, 597] width 351 height 33
paste input "258352319"
type input "258352319"
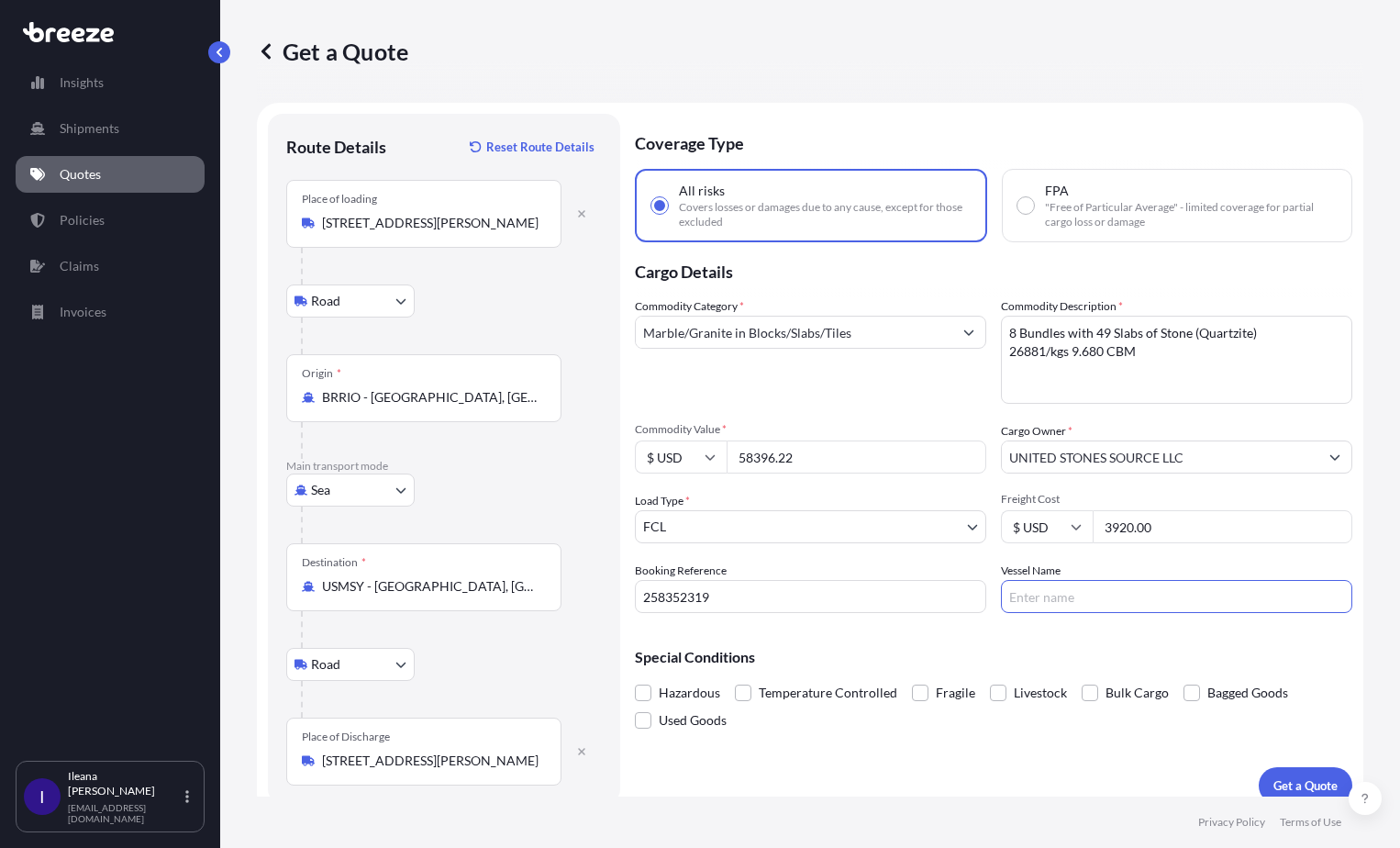
click at [1019, 601] on input "Vessel Name" at bounding box center [1176, 597] width 351 height 33
paste input "MAERSK [GEOGRAPHIC_DATA]"
type input "MAERSK [GEOGRAPHIC_DATA]"
click at [920, 690] on span at bounding box center [920, 692] width 17 height 17
click at [912, 679] on input "Fragile" at bounding box center [912, 679] width 0 height 0
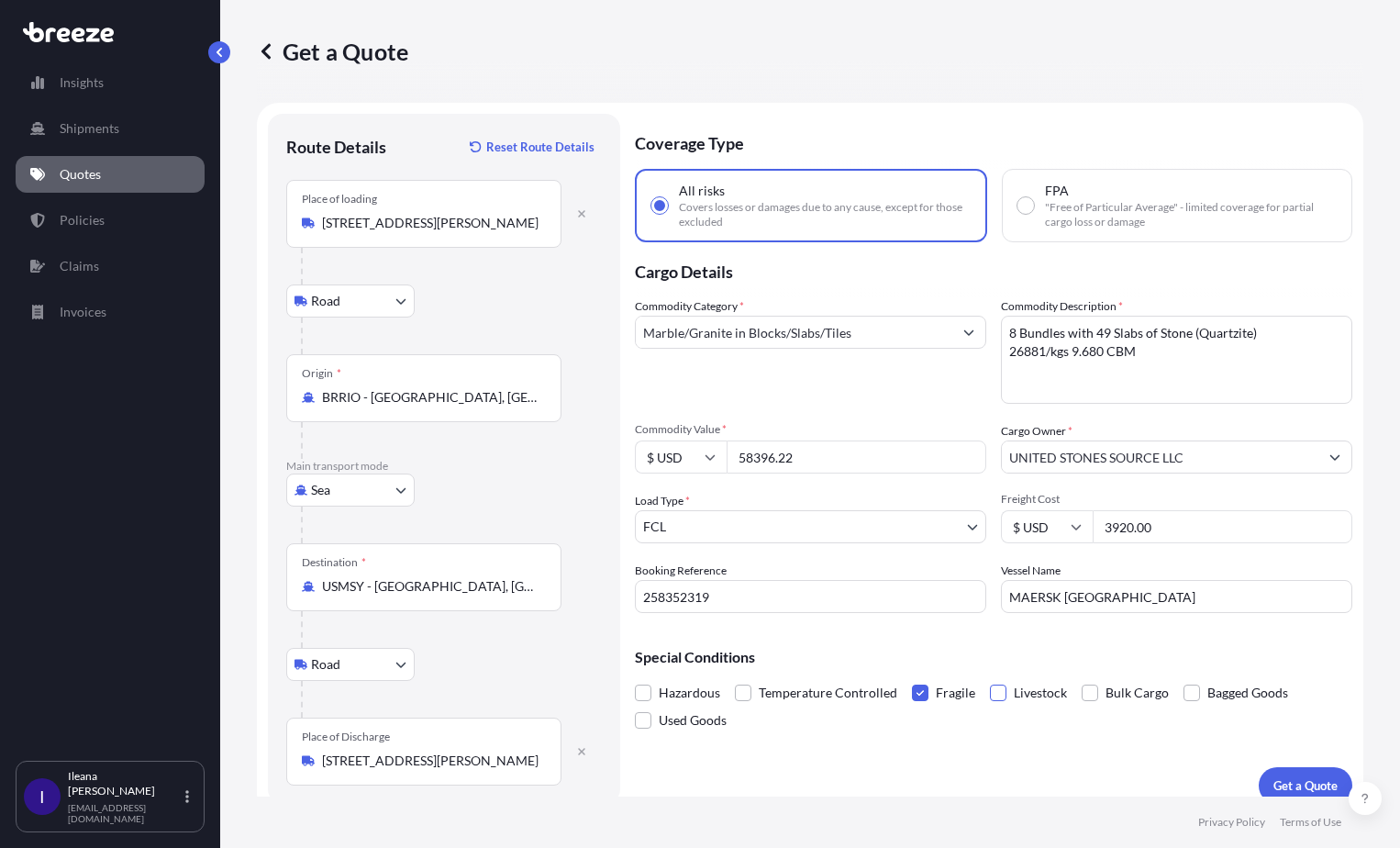
scroll to position [19, 0]
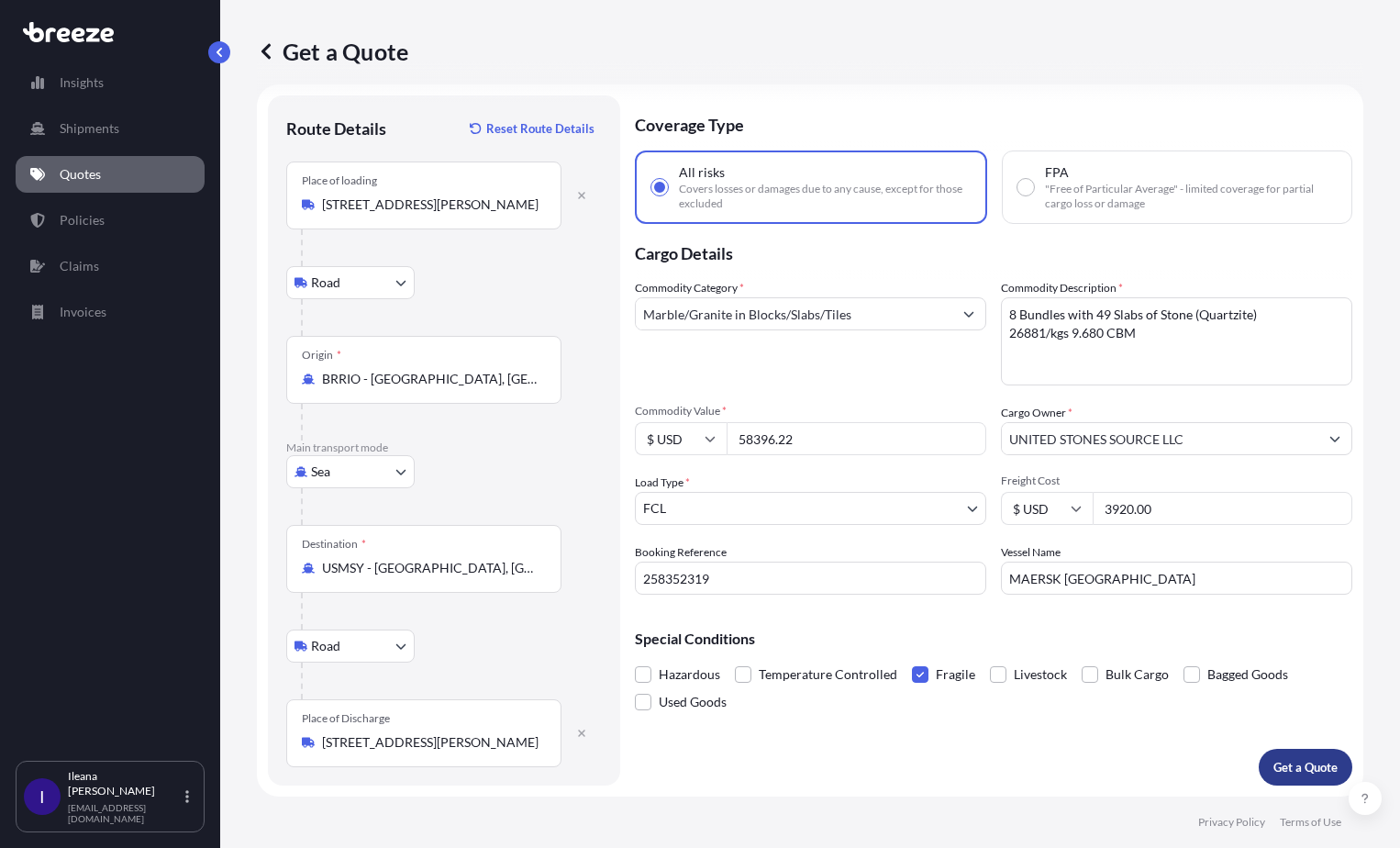
click at [1308, 765] on p "Get a Quote" at bounding box center [1306, 767] width 65 height 19
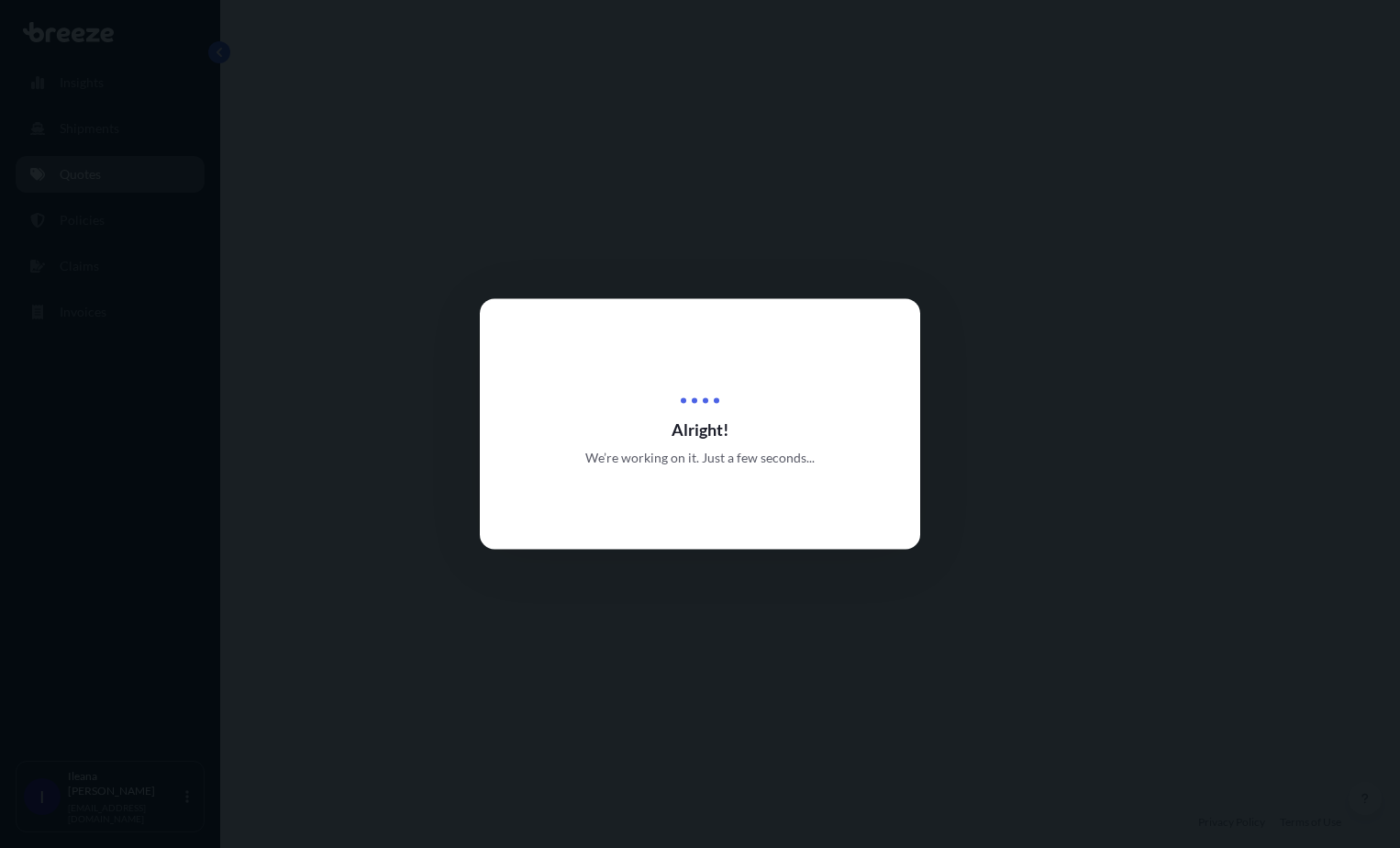
select select "Road"
select select "Sea"
select select "Road"
select select "2"
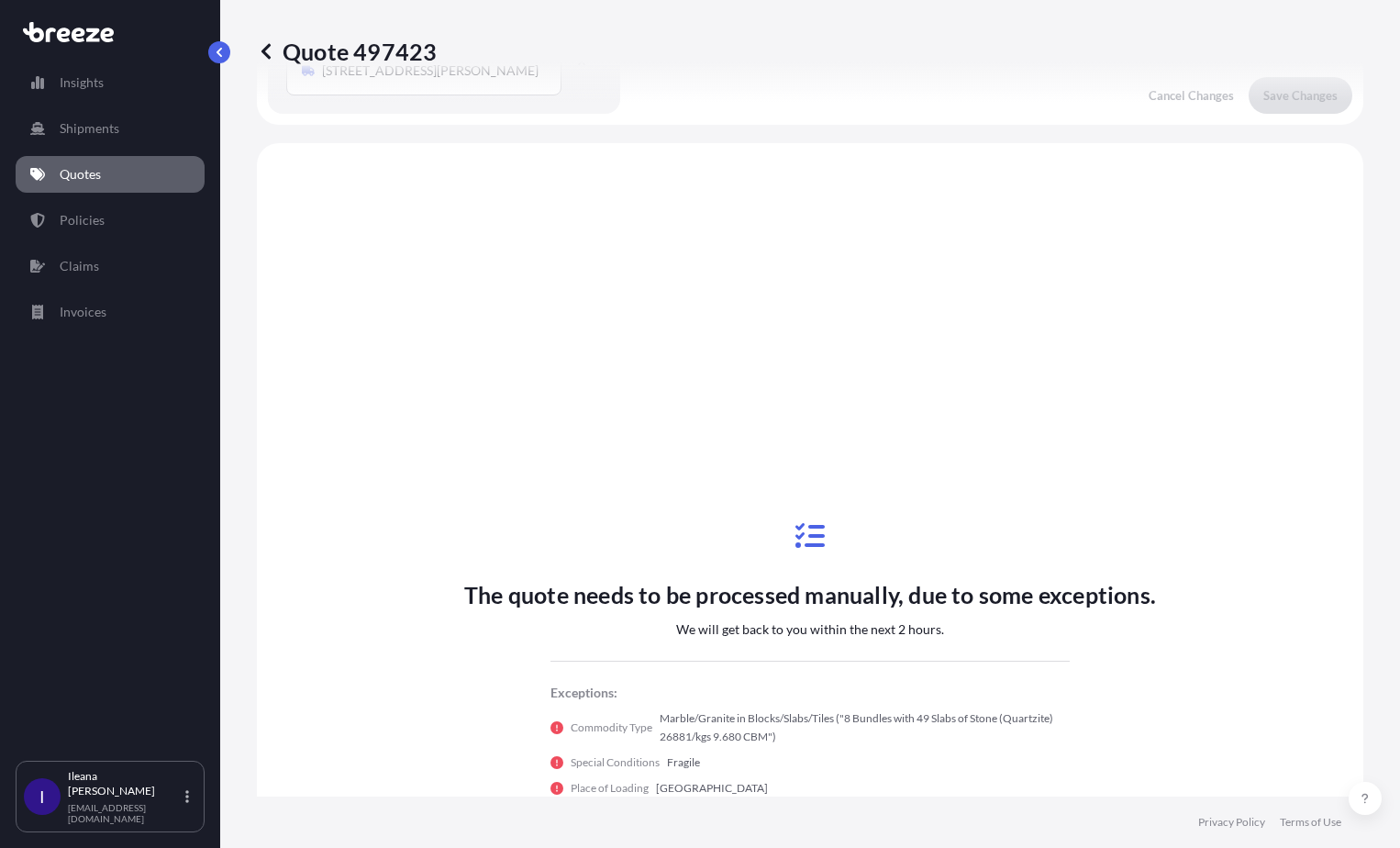
scroll to position [734, 0]
